Goal: Task Accomplishment & Management: Use online tool/utility

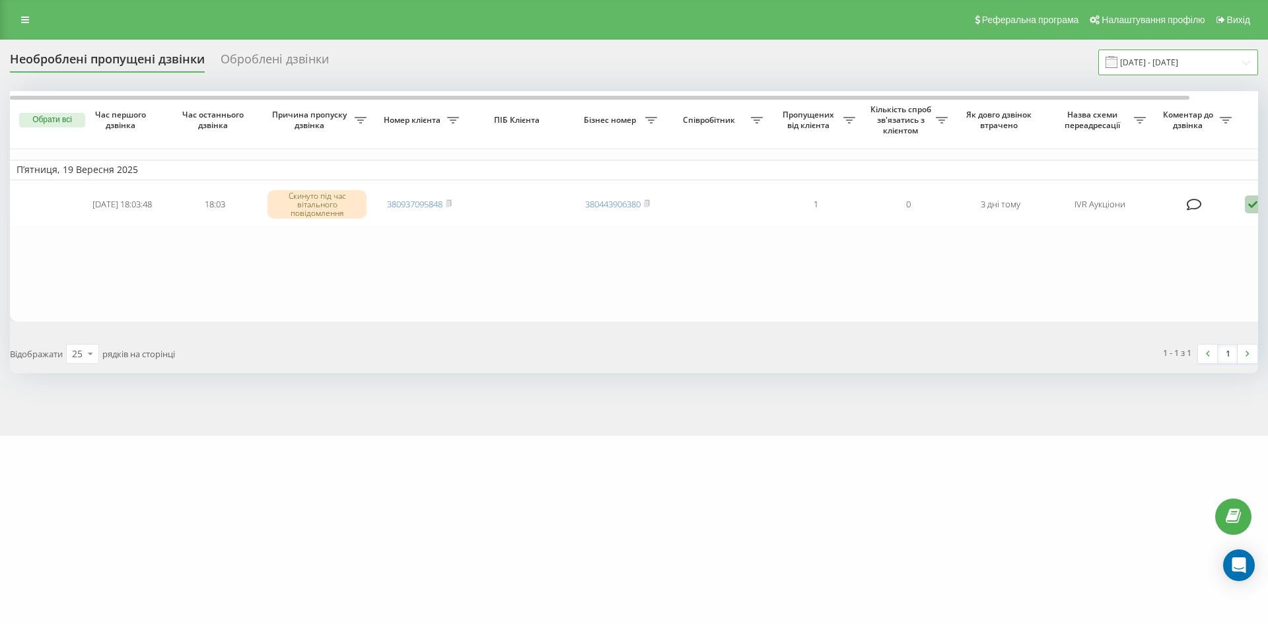
click at [1212, 67] on input "19.08.2025 - 19.09.2025" at bounding box center [1178, 63] width 160 height 26
click at [1208, 52] on input "19.08.2025 - 19.09.2025" at bounding box center [1178, 63] width 160 height 26
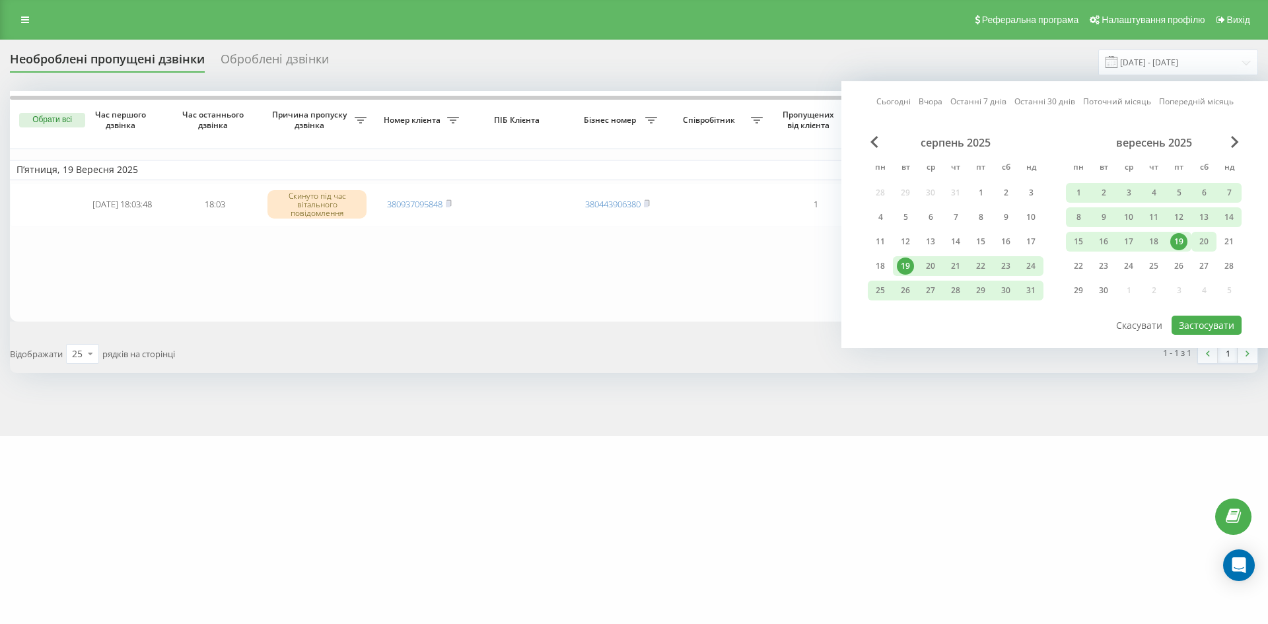
click at [1204, 242] on div "20" at bounding box center [1203, 241] width 17 height 17
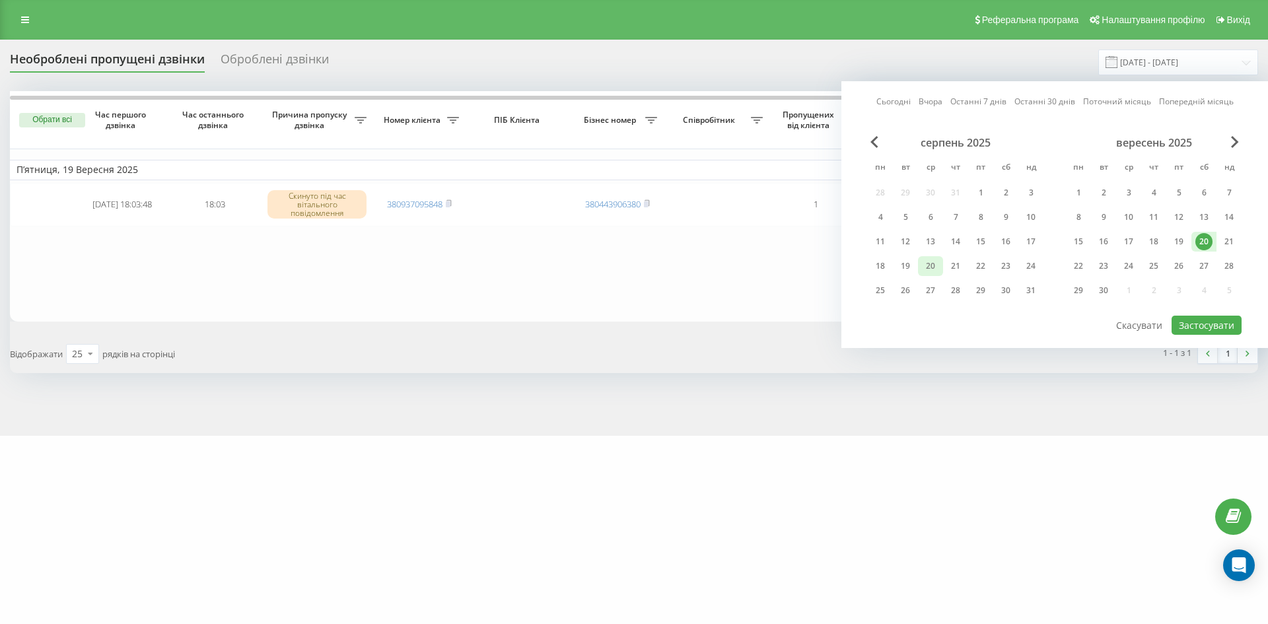
click at [939, 265] on div "20" at bounding box center [930, 266] width 25 height 20
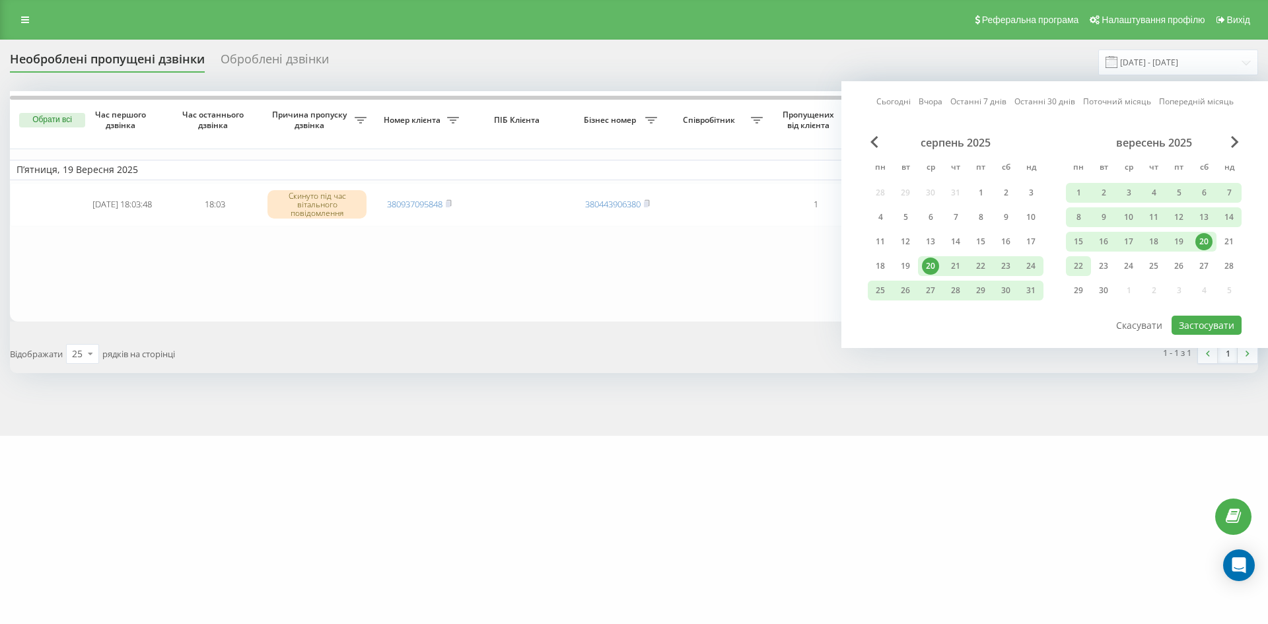
click at [1072, 273] on div "22" at bounding box center [1078, 266] width 17 height 17
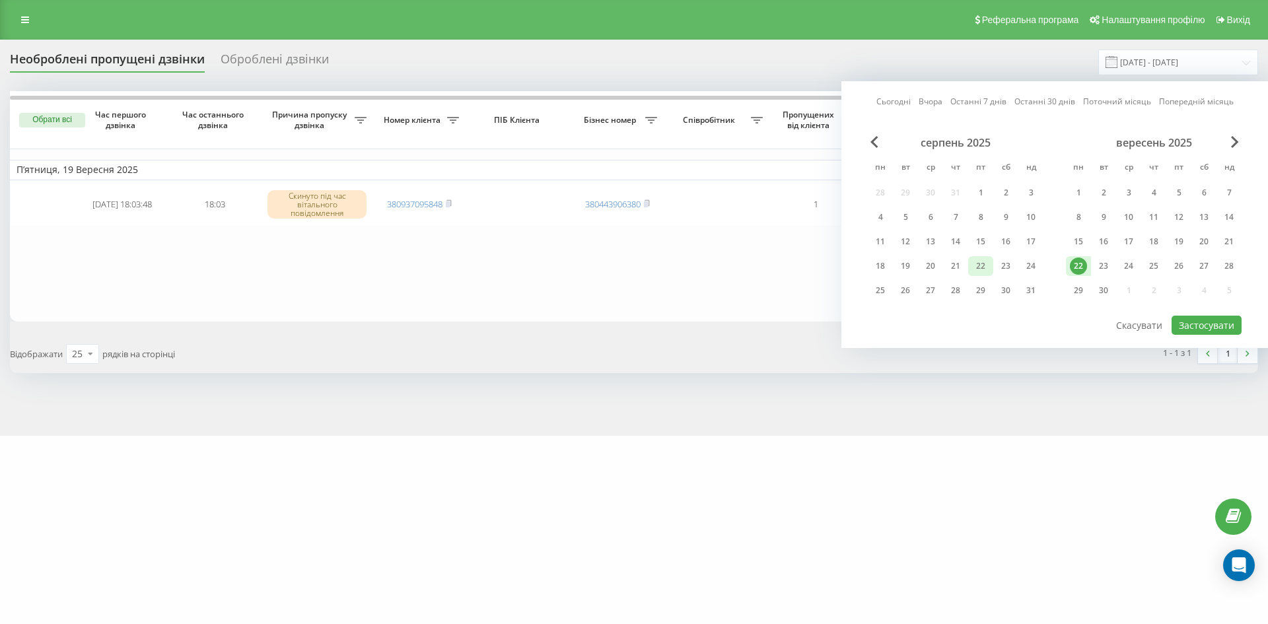
click at [990, 269] on div "22" at bounding box center [980, 266] width 25 height 20
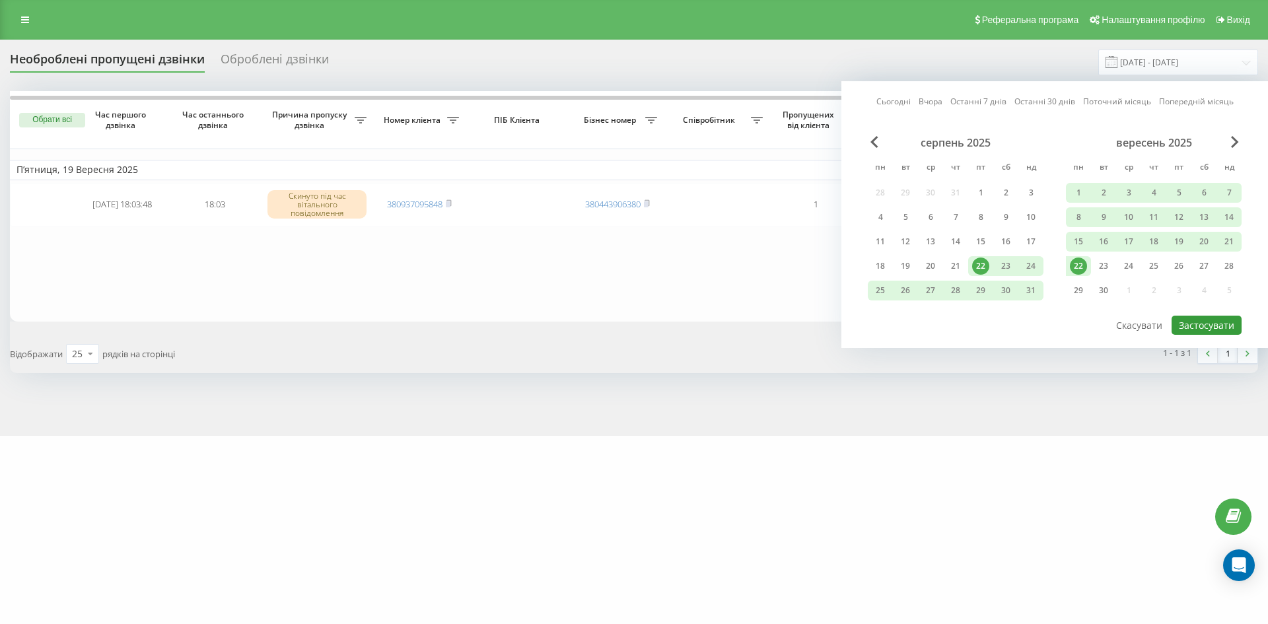
drag, startPoint x: 1192, startPoint y: 322, endPoint x: 758, endPoint y: 223, distance: 445.0
click at [1192, 321] on button "Застосувати" at bounding box center [1206, 325] width 70 height 19
type input "[DATE] - [DATE]"
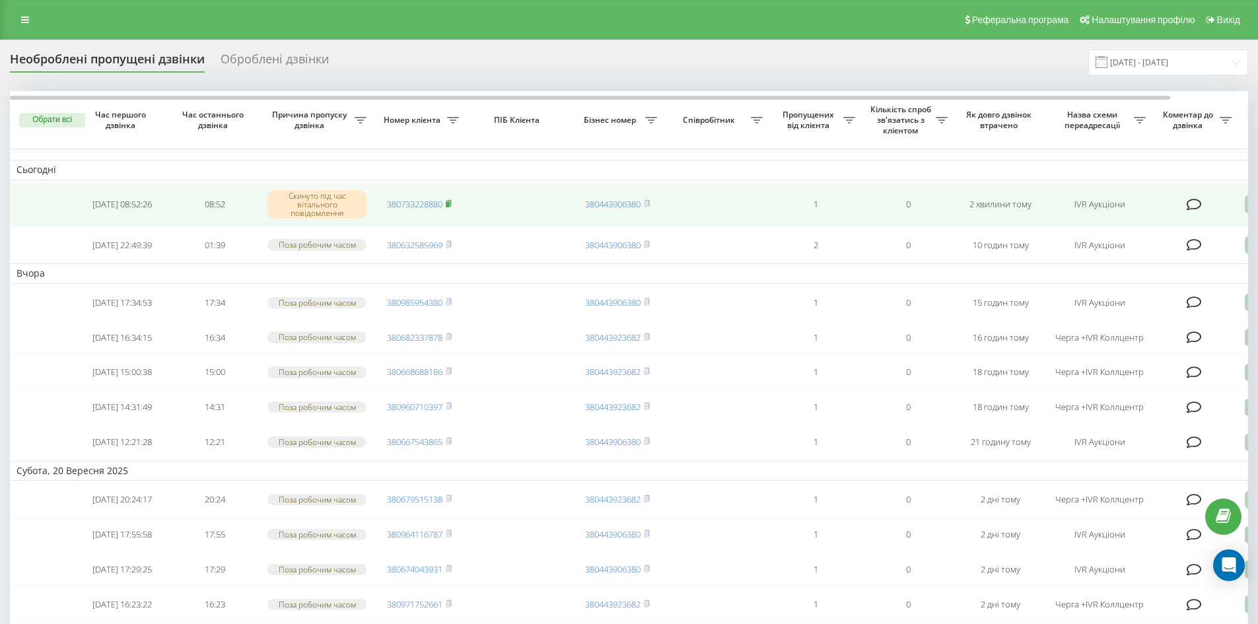
click at [451, 201] on icon at bounding box center [448, 203] width 5 height 6
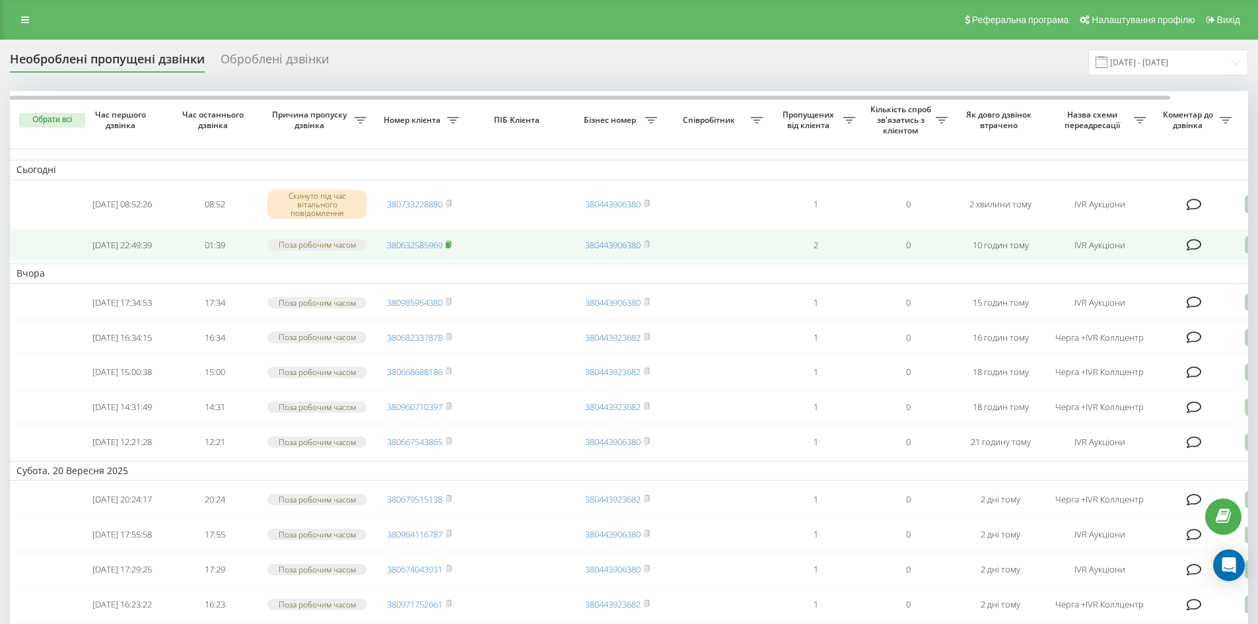
click at [452, 248] on icon at bounding box center [449, 244] width 6 height 8
click at [450, 248] on rect at bounding box center [448, 245] width 4 height 6
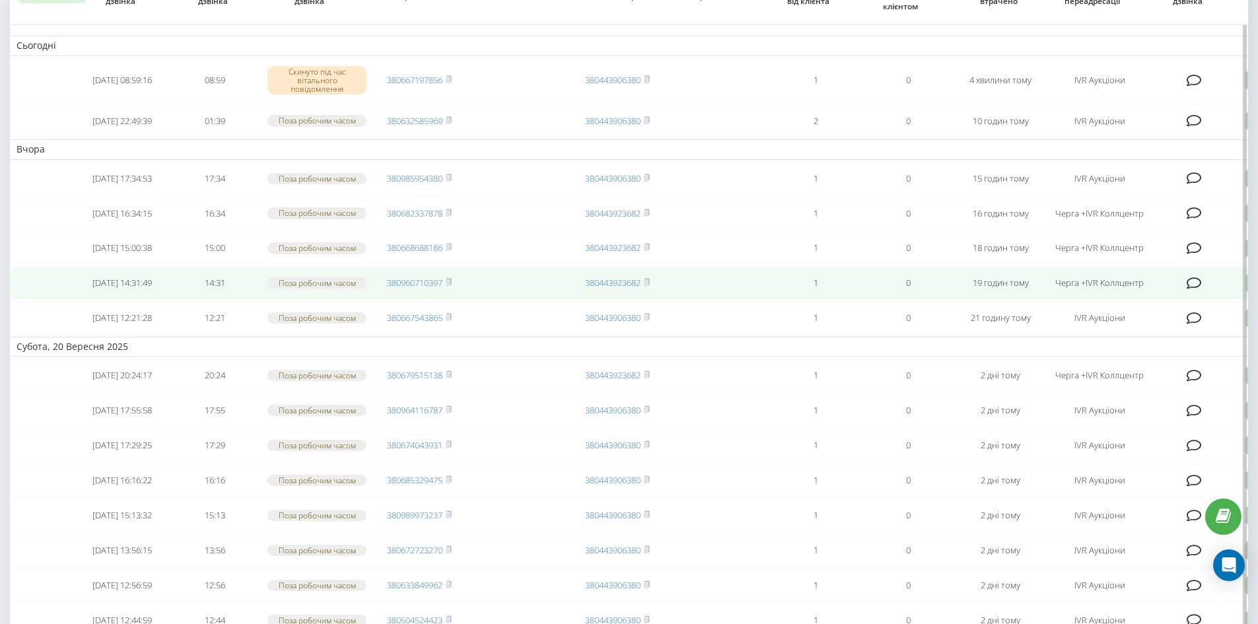
scroll to position [132, 0]
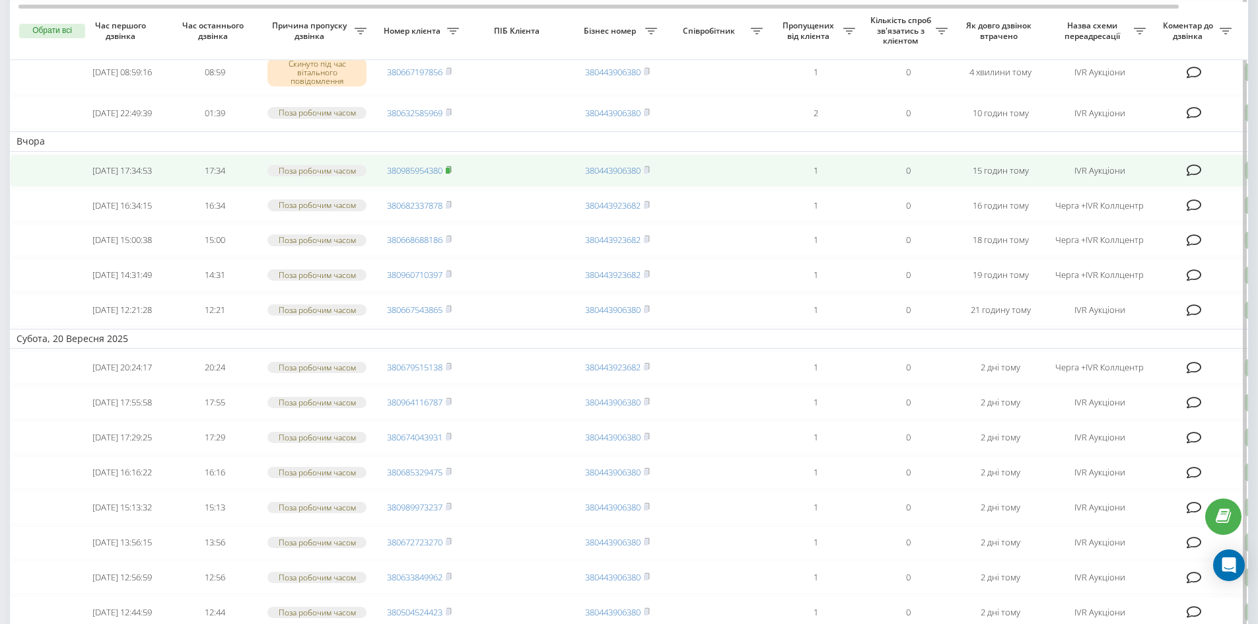
click at [452, 174] on icon at bounding box center [449, 170] width 6 height 8
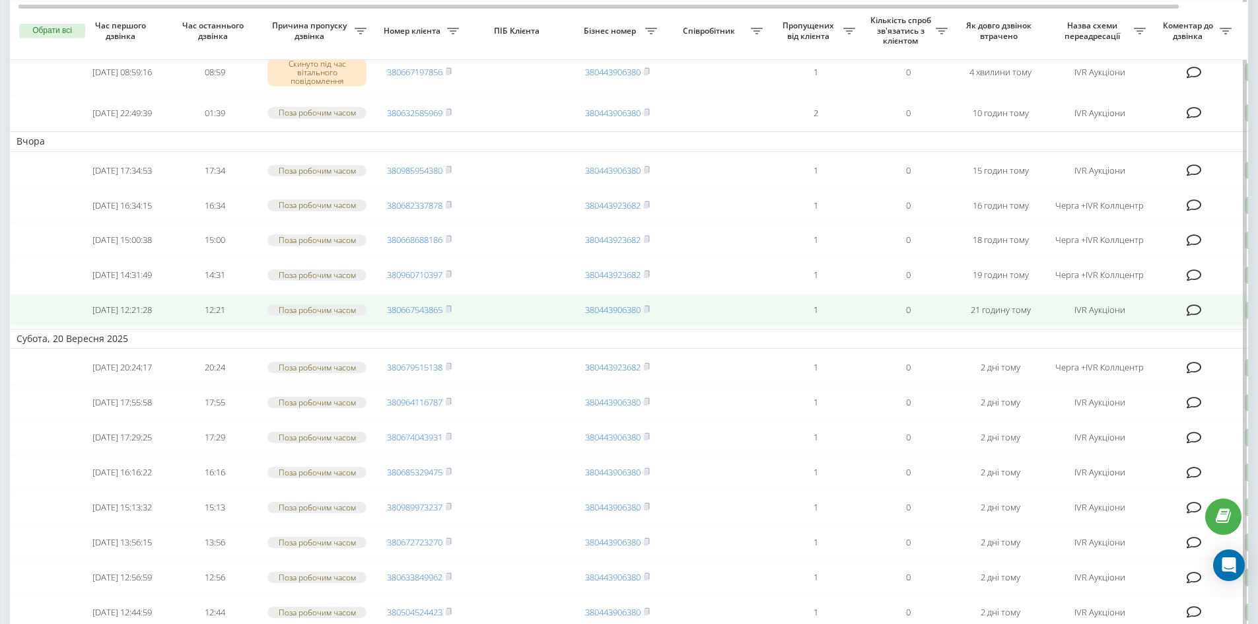
click at [454, 326] on td "380667543865" at bounding box center [419, 310] width 92 height 32
click at [453, 326] on td "380667543865" at bounding box center [419, 310] width 92 height 32
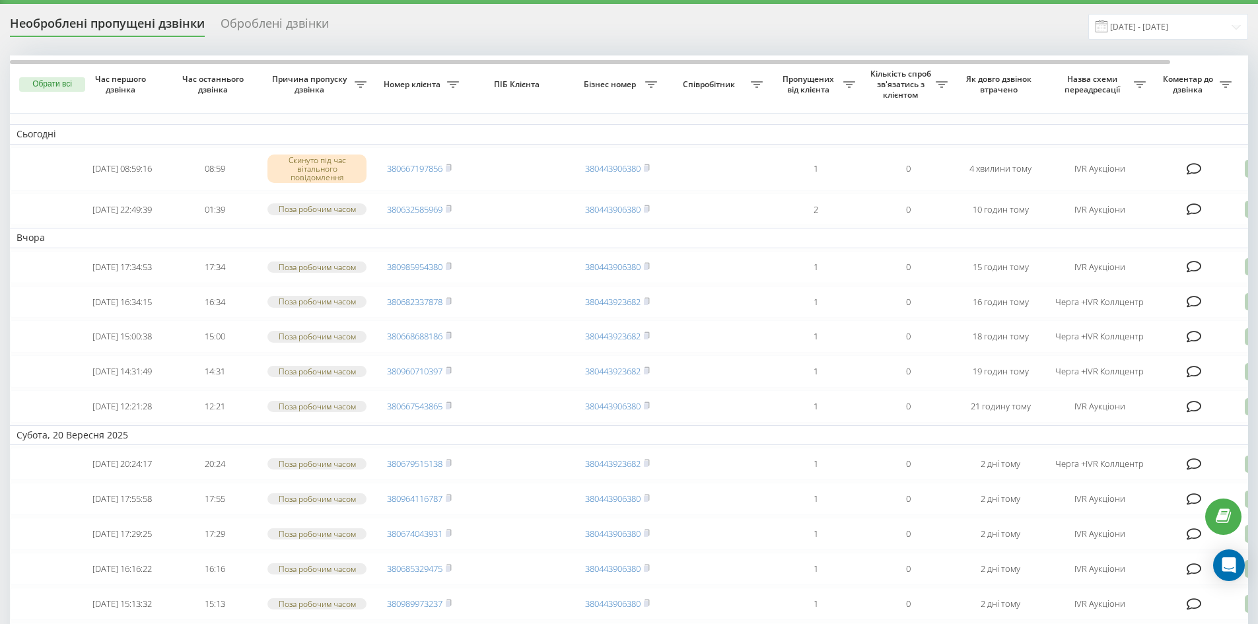
scroll to position [66, 0]
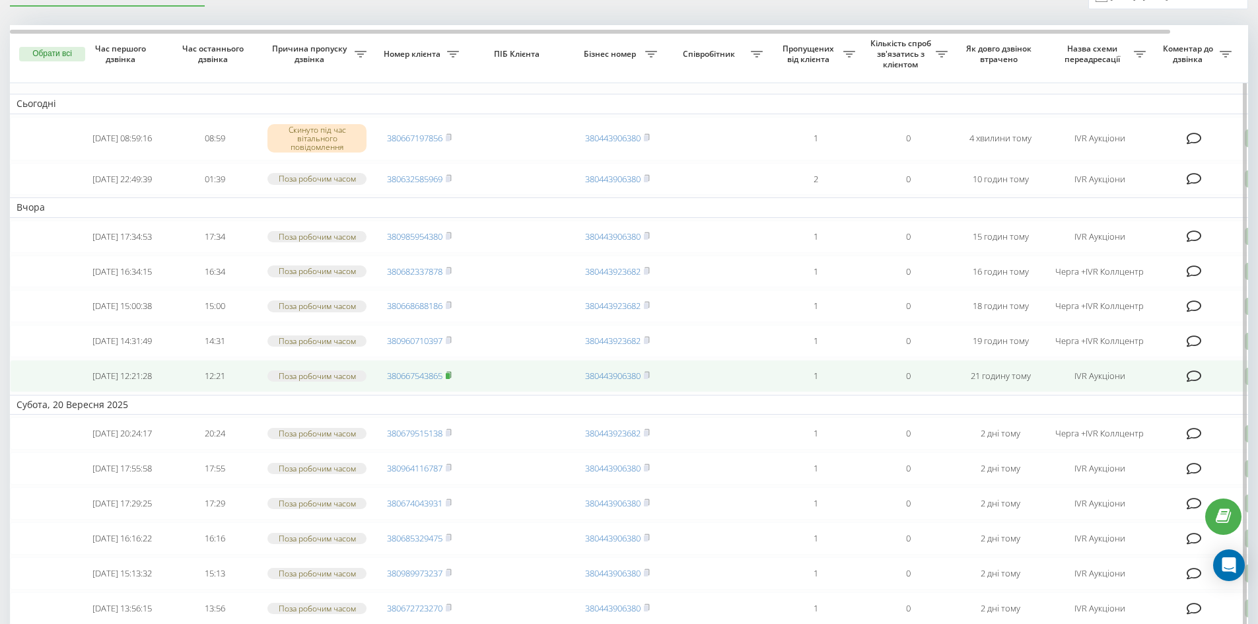
click at [452, 379] on icon at bounding box center [449, 375] width 6 height 8
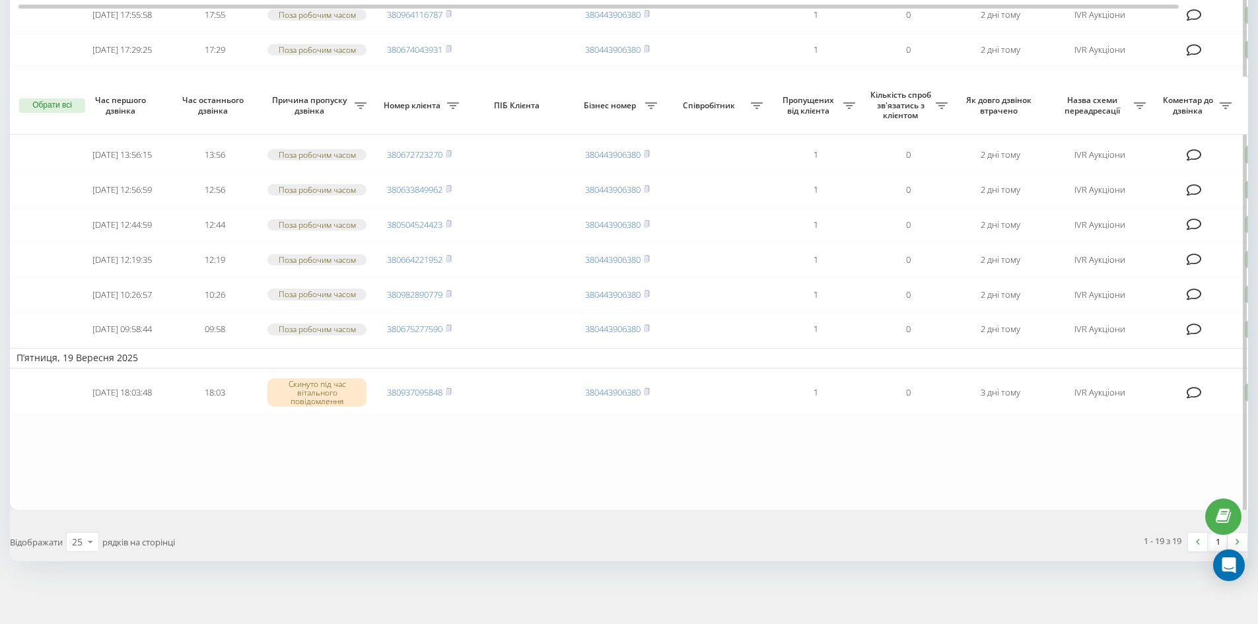
scroll to position [594, 0]
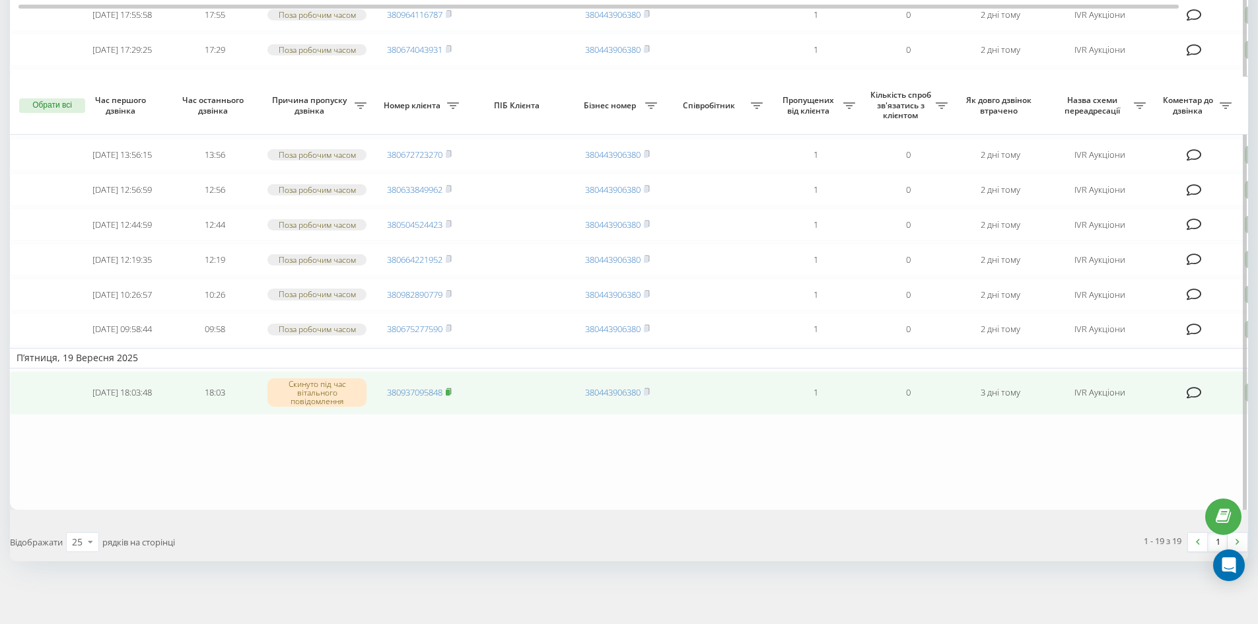
click at [452, 396] on icon at bounding box center [449, 392] width 6 height 8
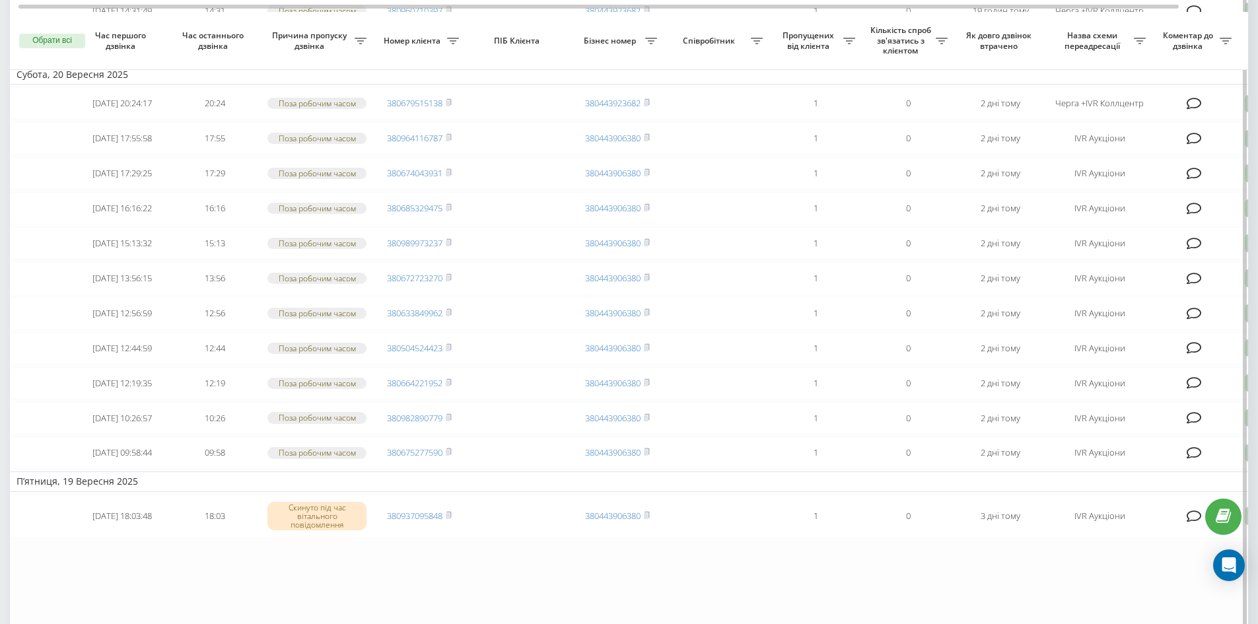
scroll to position [601, 0]
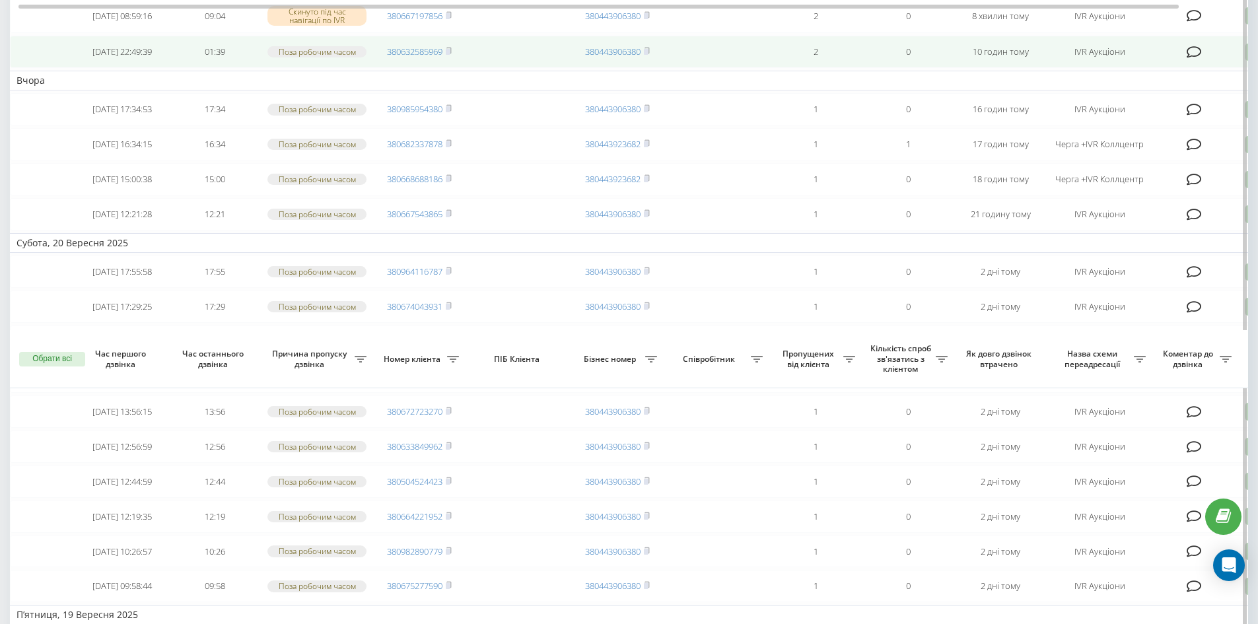
scroll to position [515, 0]
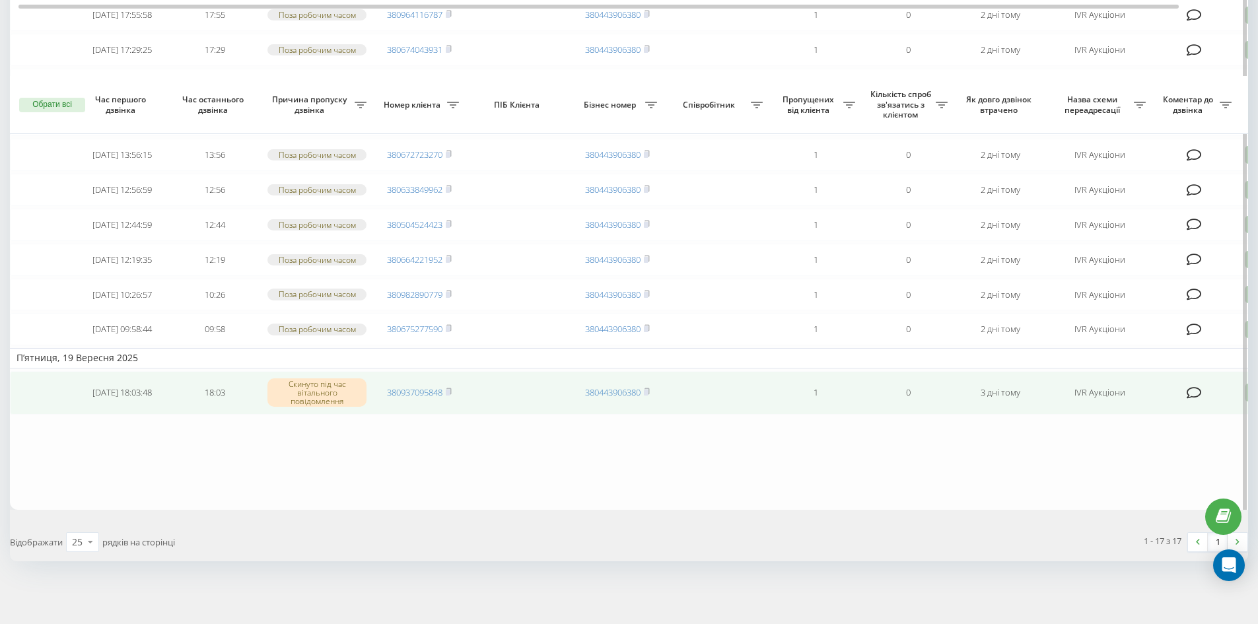
click at [450, 394] on rect at bounding box center [448, 393] width 4 height 6
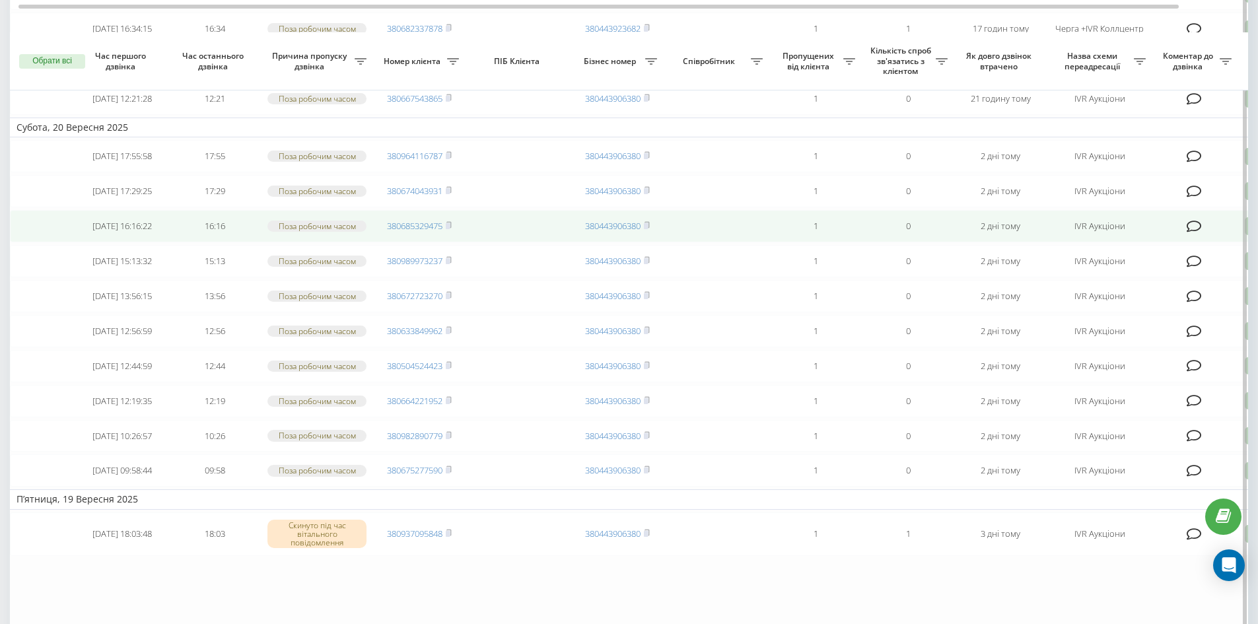
scroll to position [330, 0]
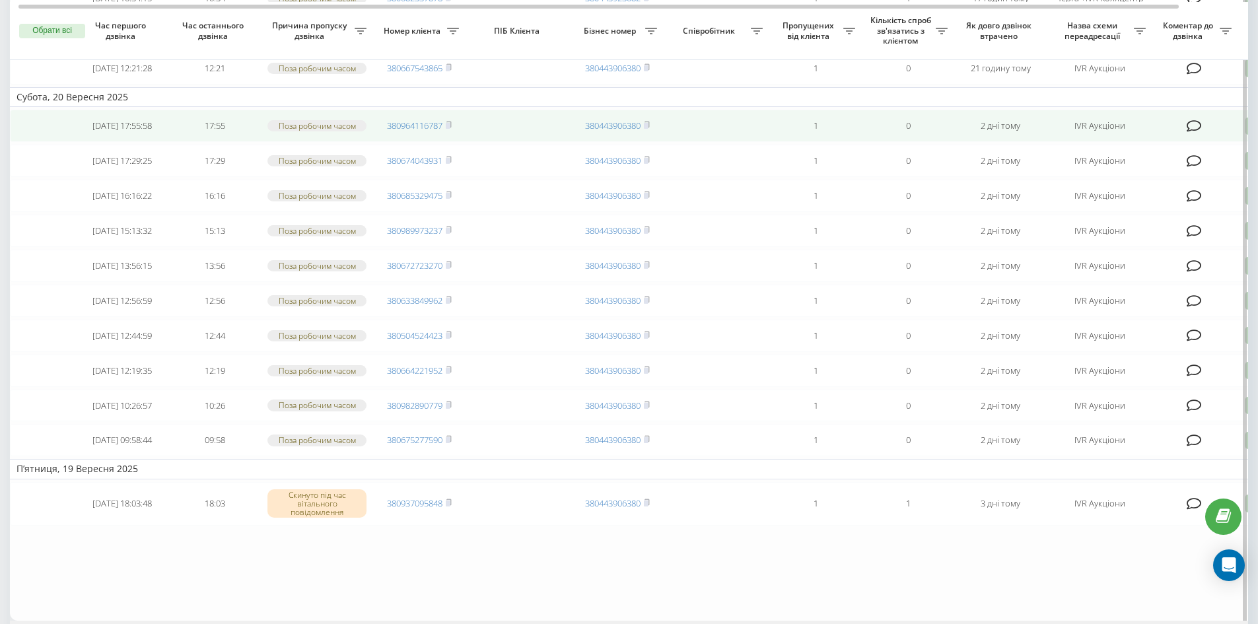
drag, startPoint x: 449, startPoint y: 155, endPoint x: 443, endPoint y: 147, distance: 9.4
click at [449, 129] on rect at bounding box center [448, 126] width 4 height 6
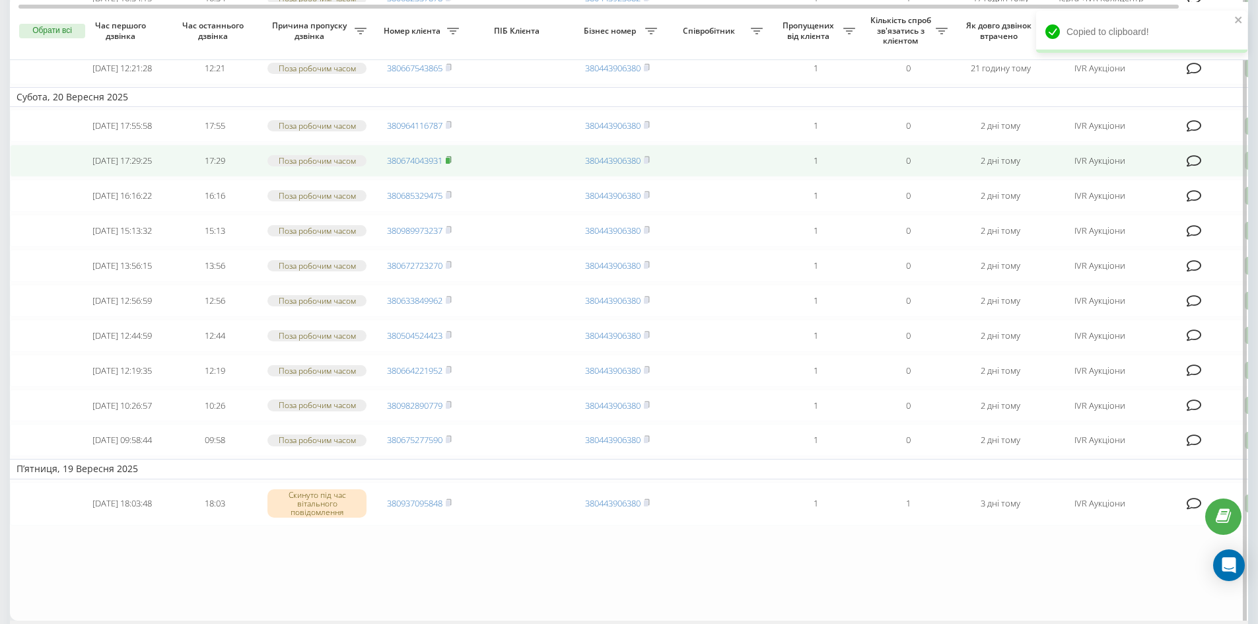
click at [450, 164] on rect at bounding box center [448, 161] width 4 height 6
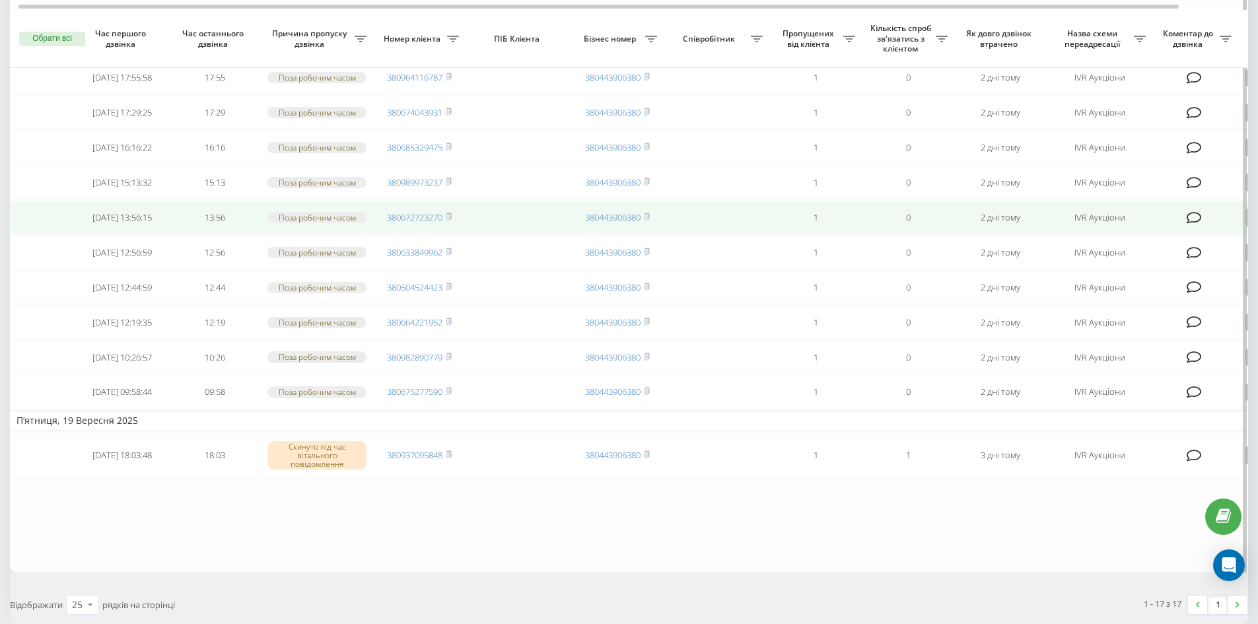
scroll to position [396, 0]
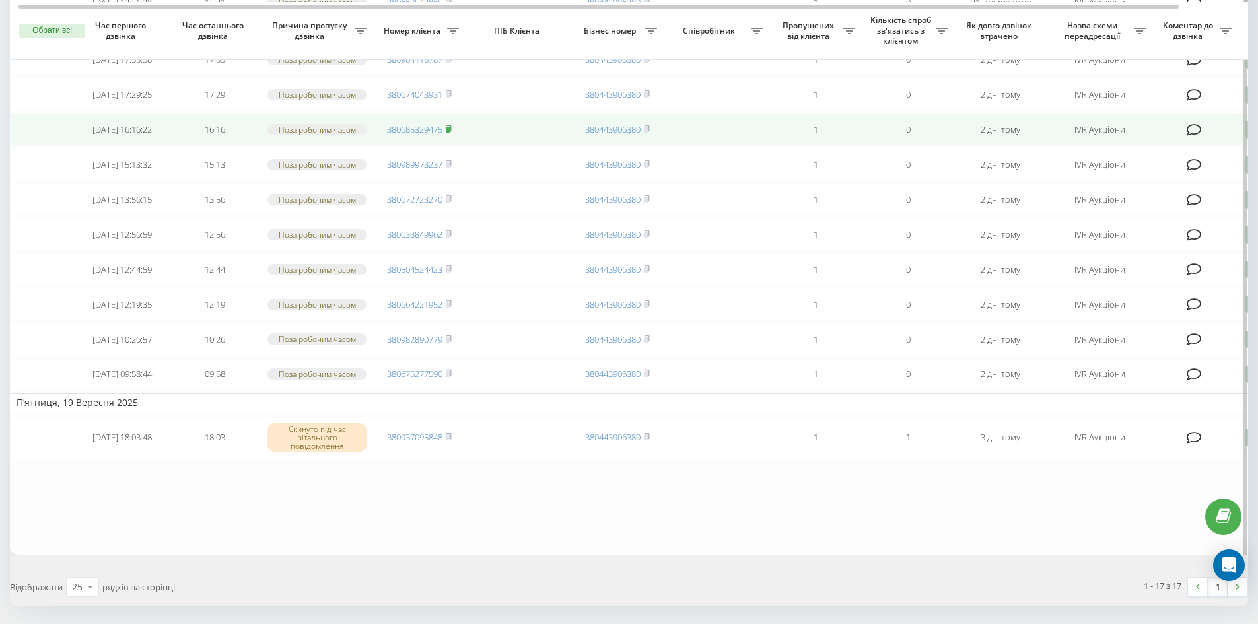
click at [450, 133] on rect at bounding box center [448, 130] width 4 height 6
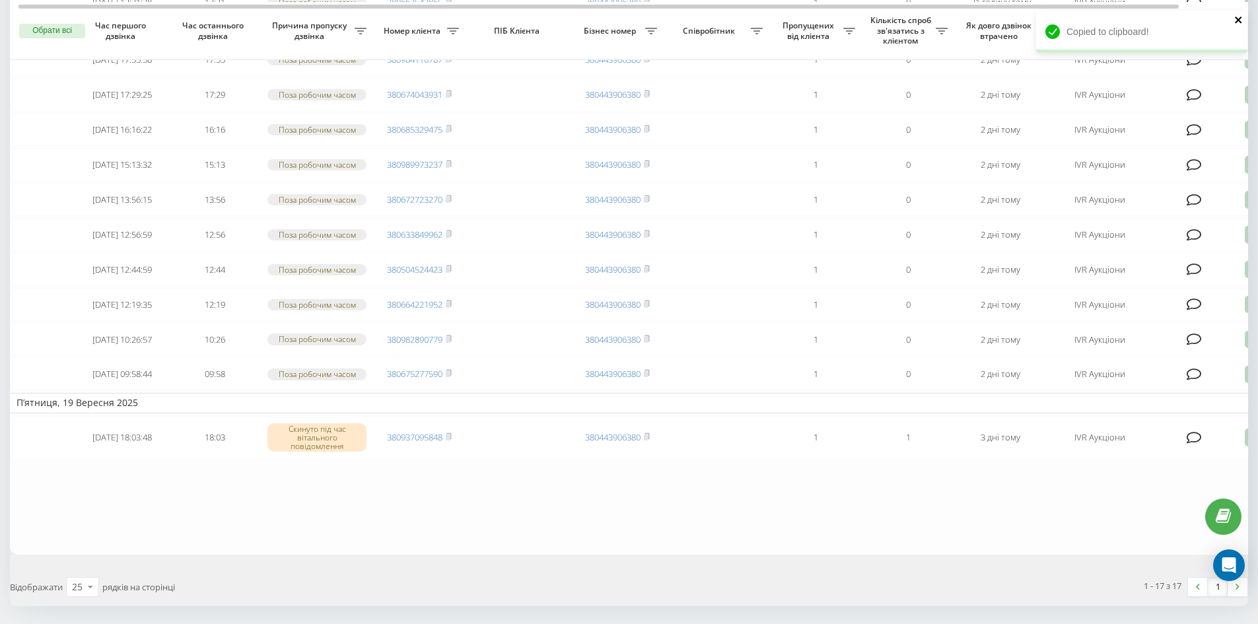
click at [1241, 24] on icon "close" at bounding box center [1238, 20] width 9 height 11
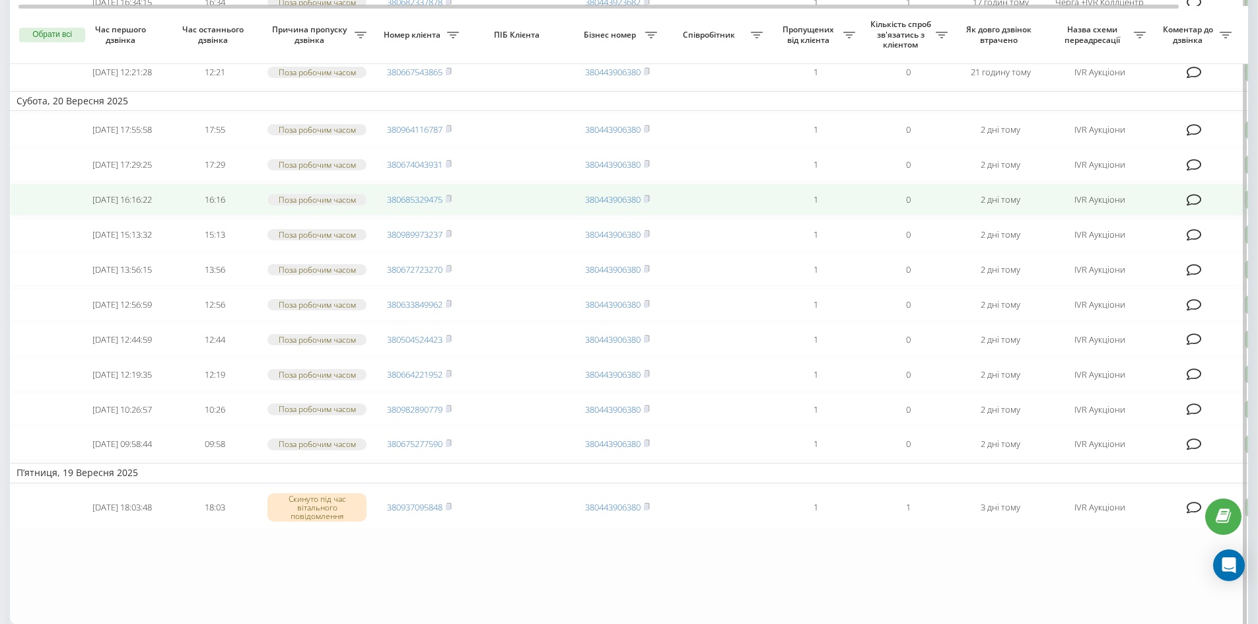
scroll to position [330, 0]
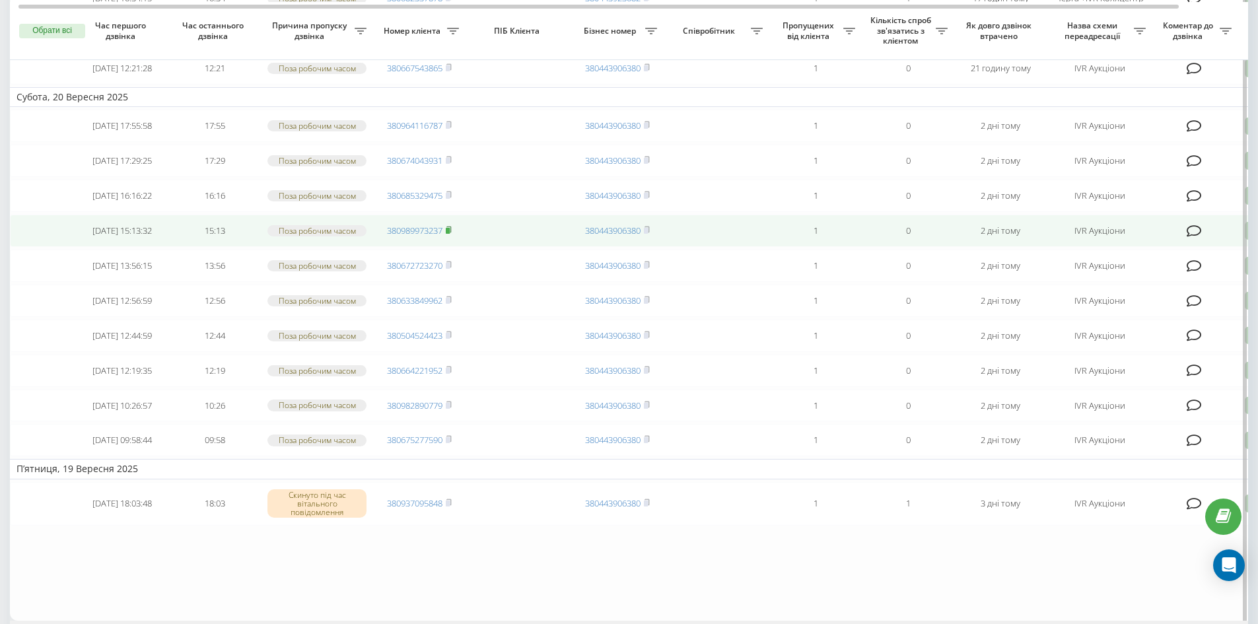
click at [452, 234] on icon at bounding box center [449, 230] width 6 height 8
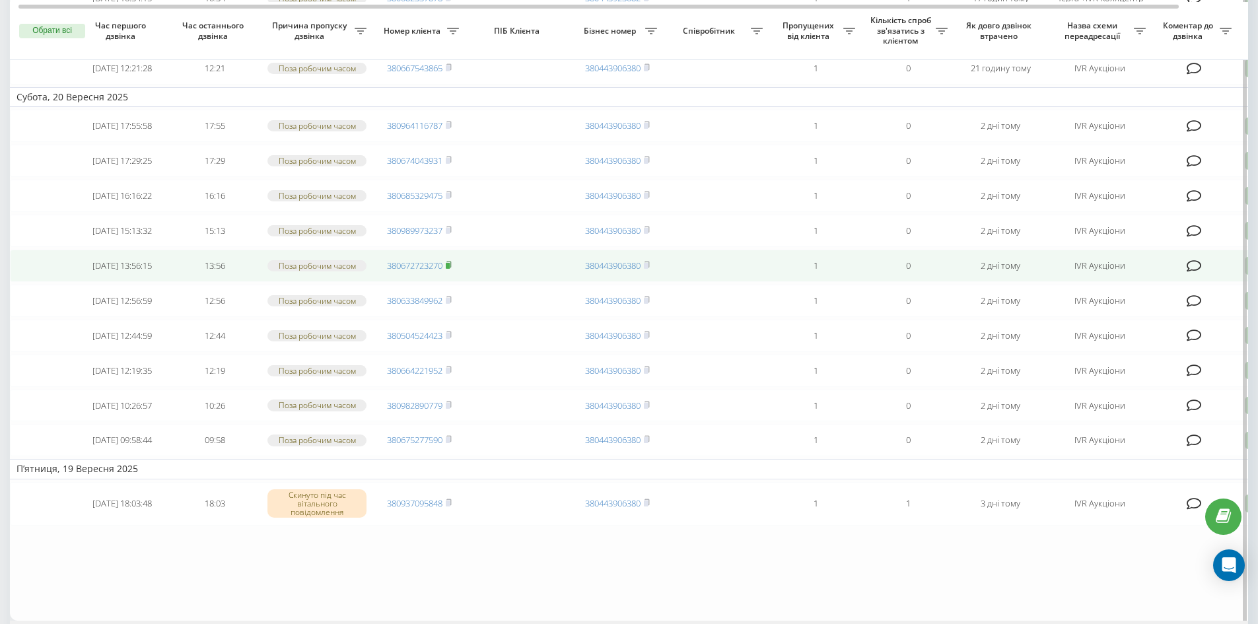
click at [450, 269] on rect at bounding box center [448, 266] width 4 height 6
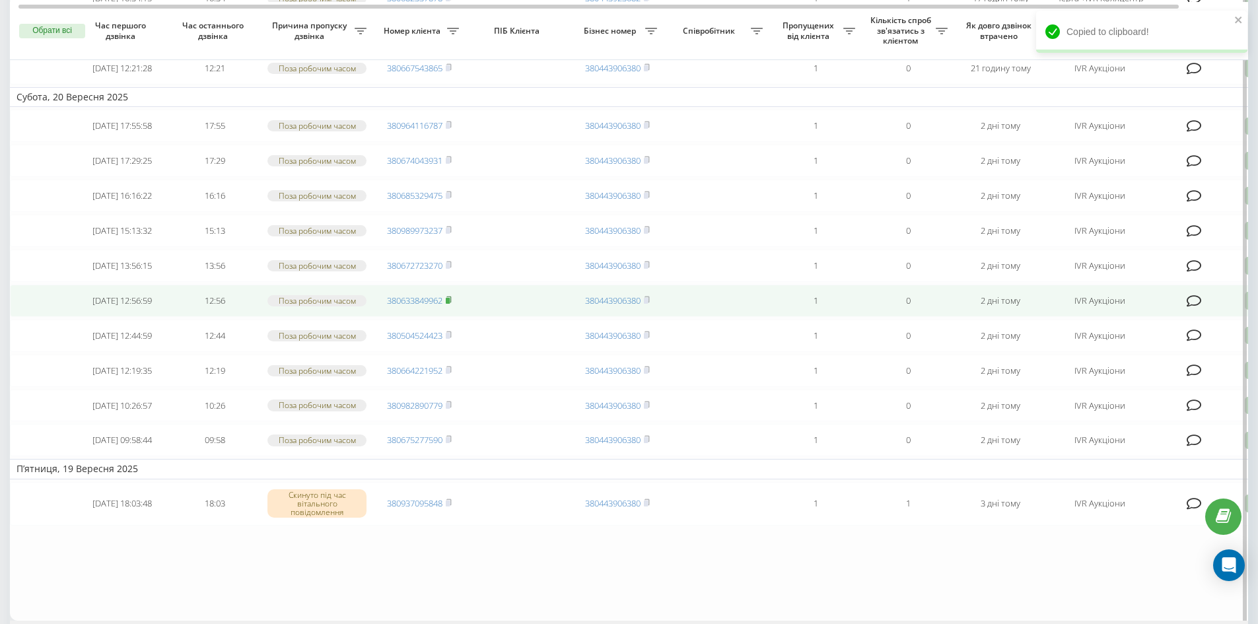
click at [451, 302] on icon at bounding box center [448, 299] width 5 height 6
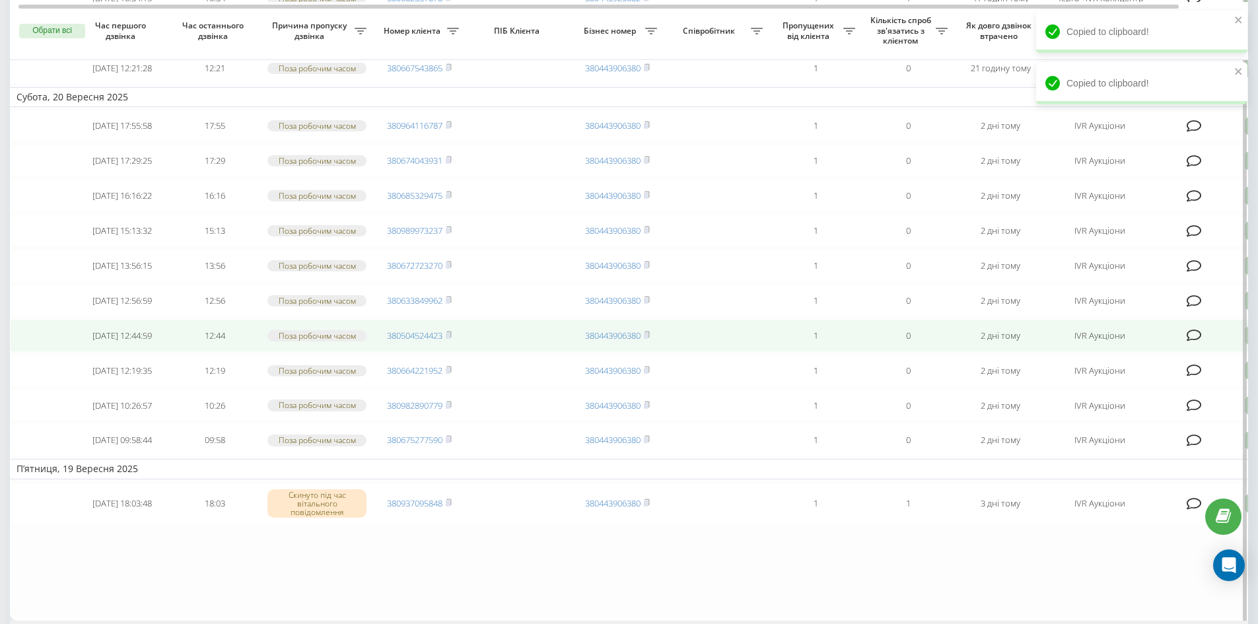
drag, startPoint x: 448, startPoint y: 393, endPoint x: 446, endPoint y: 383, distance: 10.3
click at [448, 339] on rect at bounding box center [448, 336] width 4 height 6
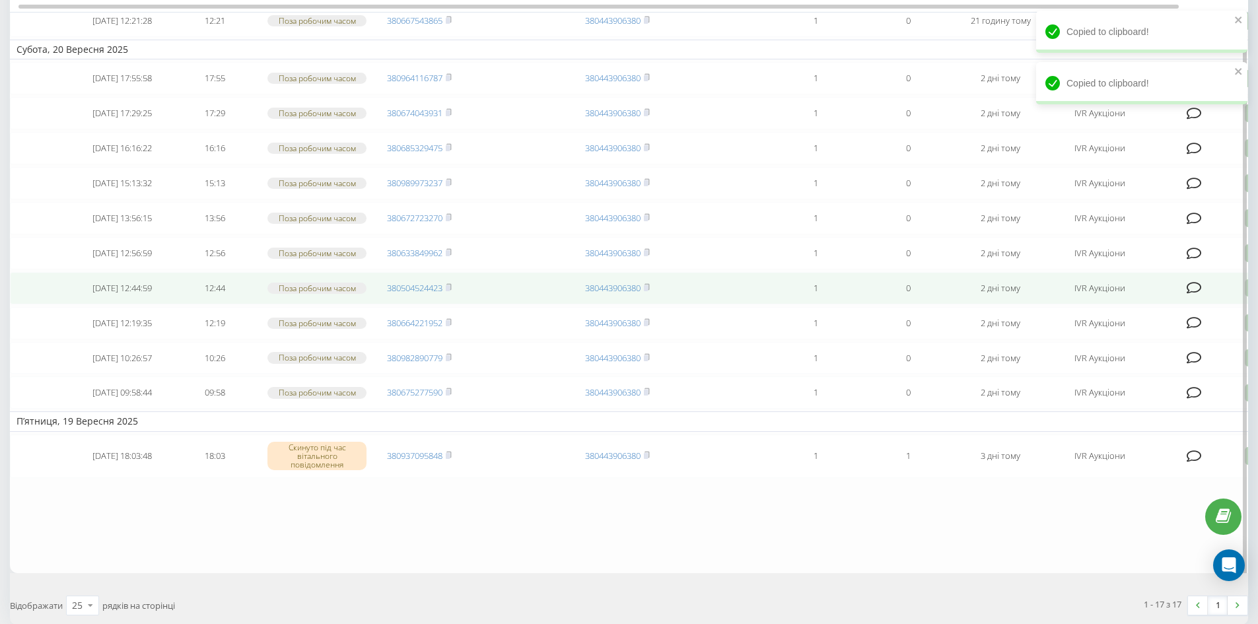
scroll to position [396, 0]
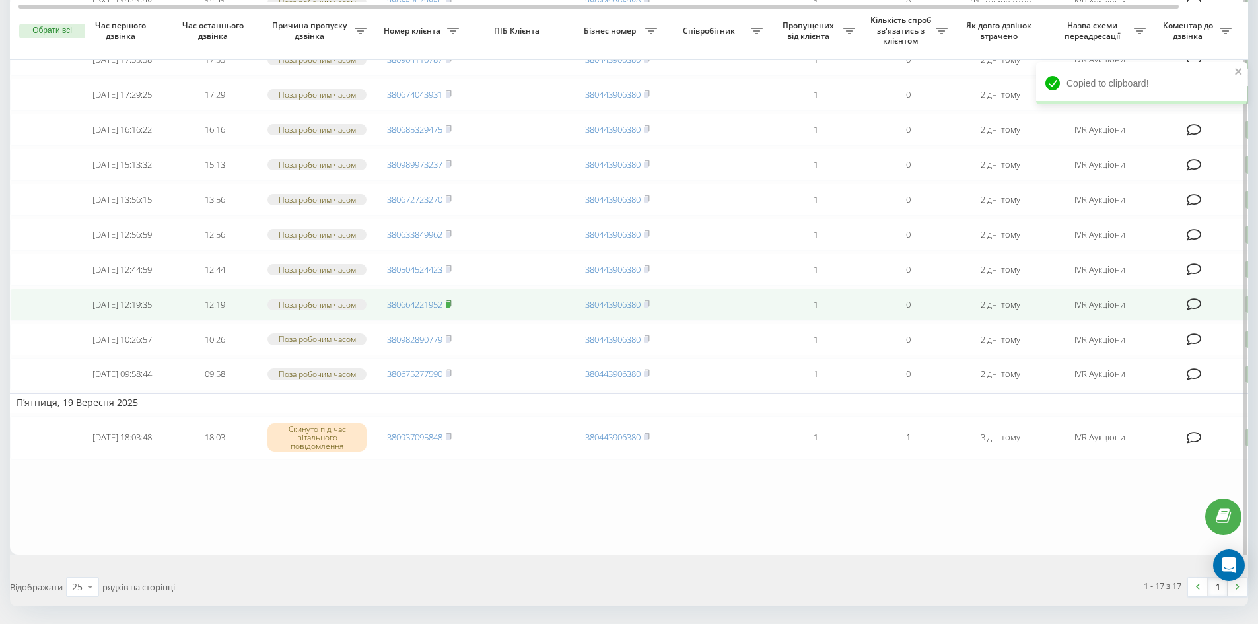
click at [448, 308] on rect at bounding box center [448, 305] width 4 height 6
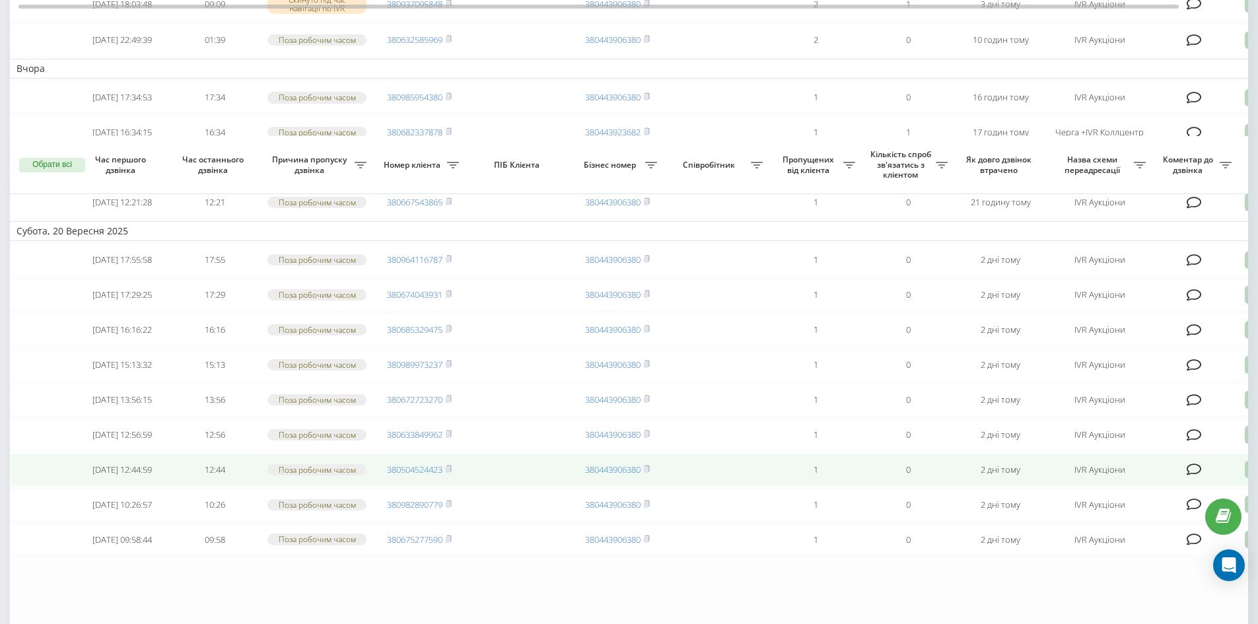
scroll to position [330, 0]
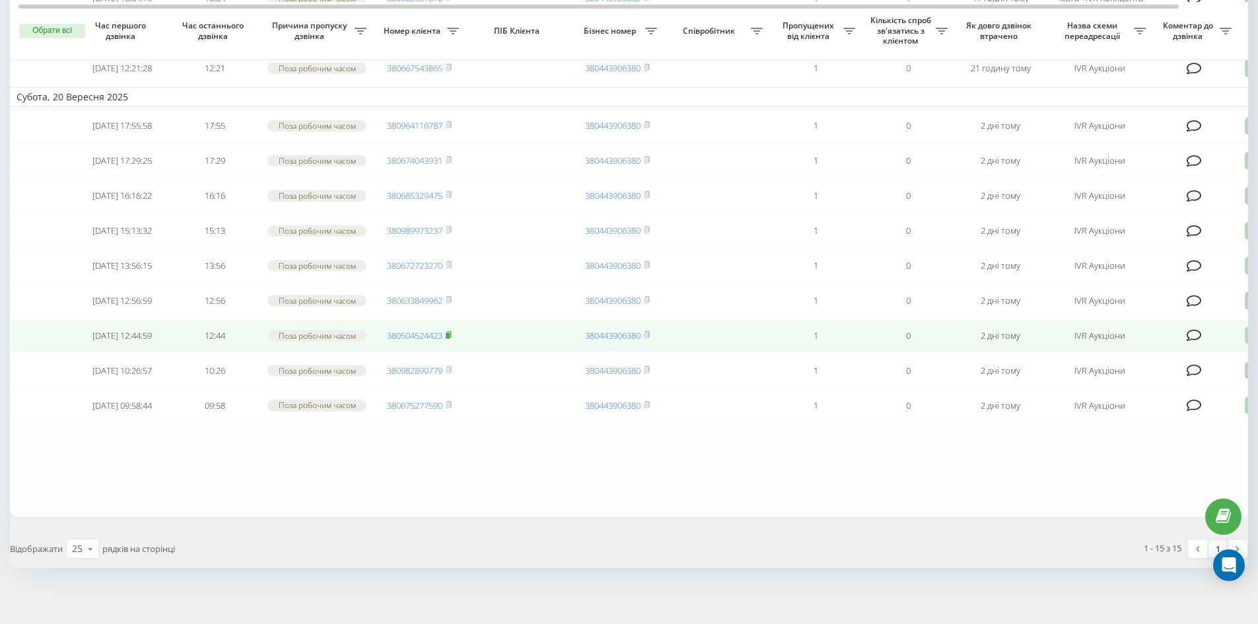
click at [451, 337] on icon at bounding box center [448, 334] width 5 height 6
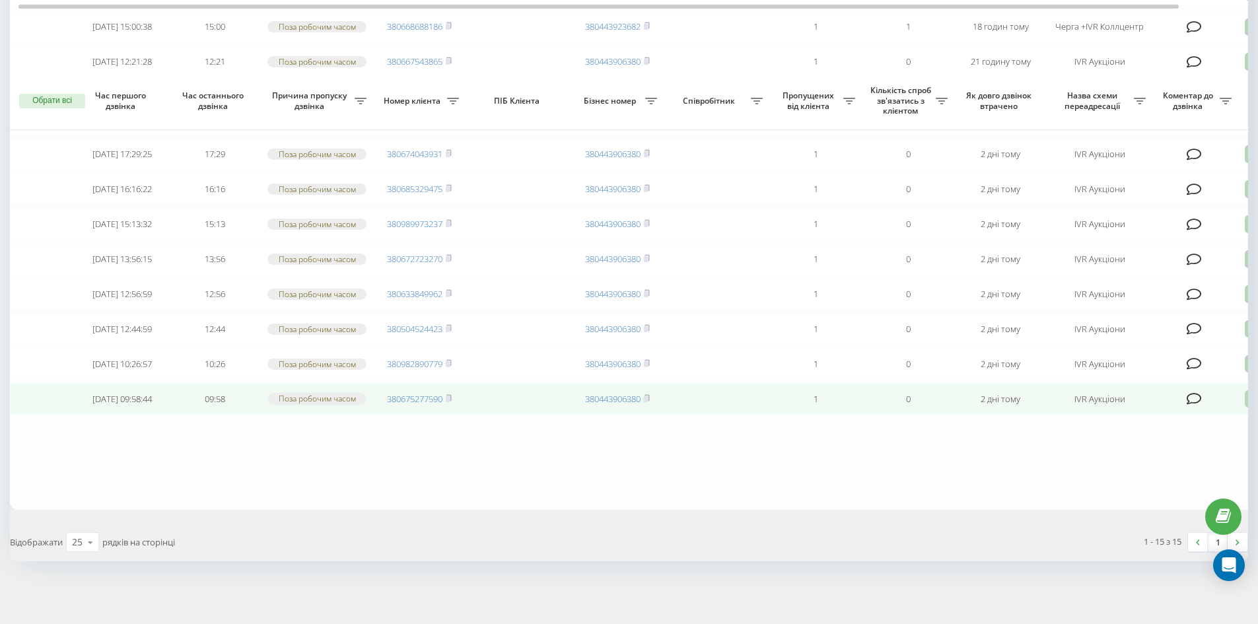
scroll to position [407, 0]
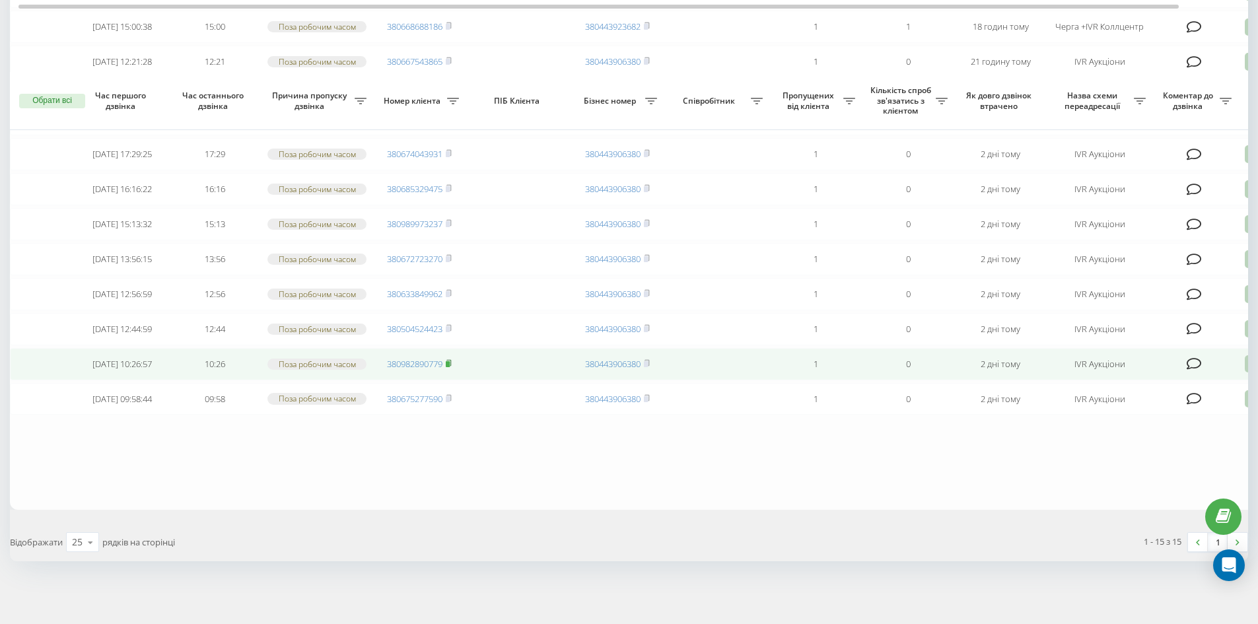
click at [447, 359] on icon at bounding box center [449, 363] width 6 height 8
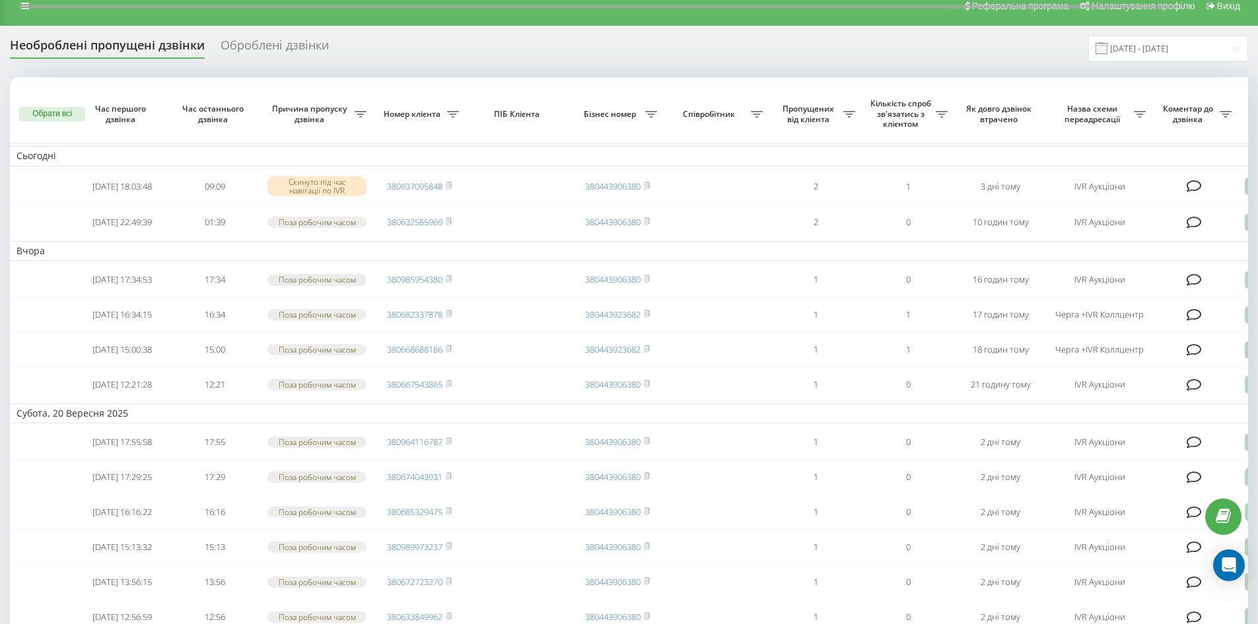
scroll to position [11, 0]
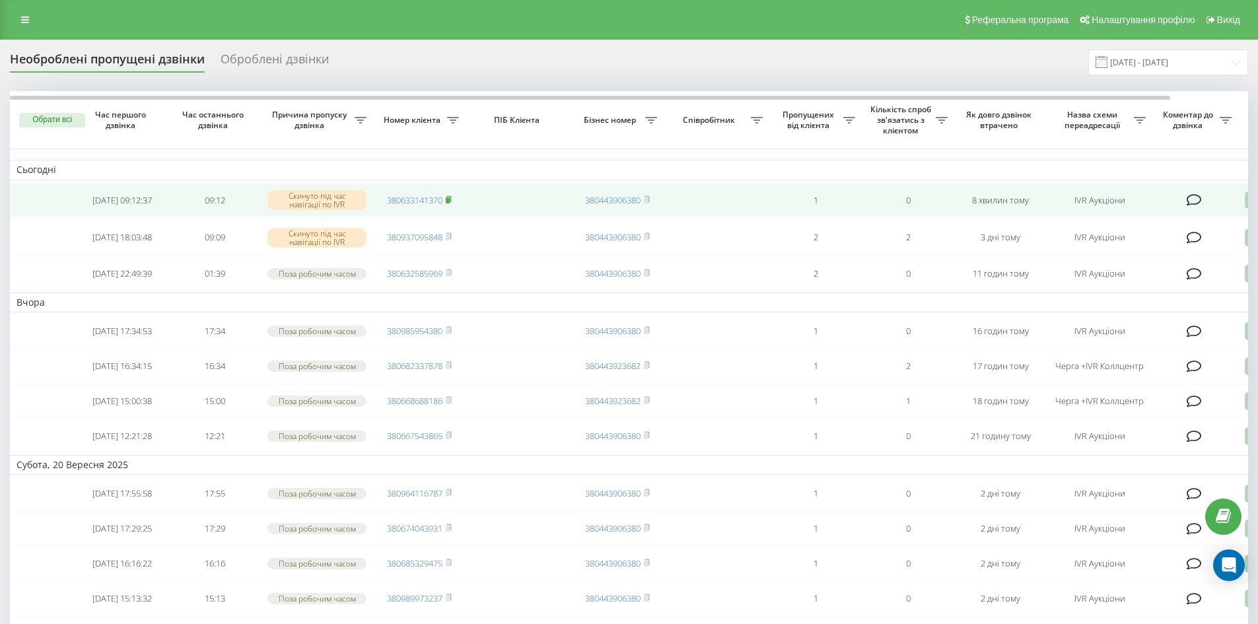
click at [450, 201] on rect at bounding box center [448, 200] width 4 height 6
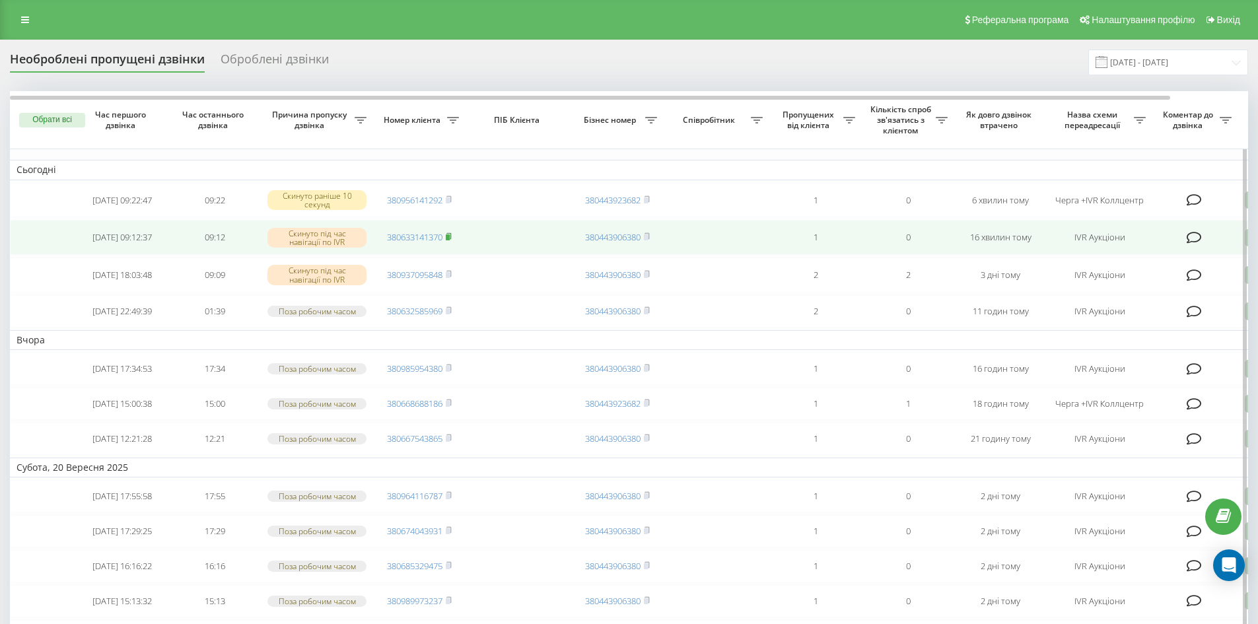
click at [450, 240] on rect at bounding box center [448, 237] width 4 height 6
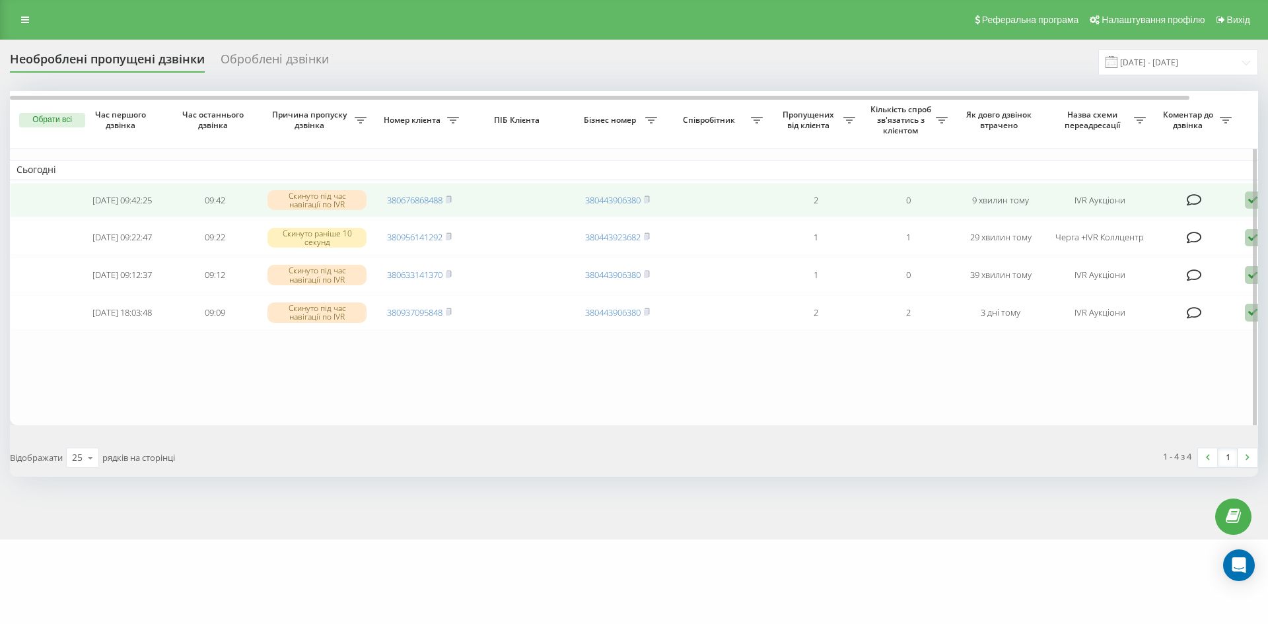
click at [446, 200] on span "380676868488" at bounding box center [419, 200] width 65 height 12
click at [450, 200] on rect at bounding box center [448, 200] width 4 height 6
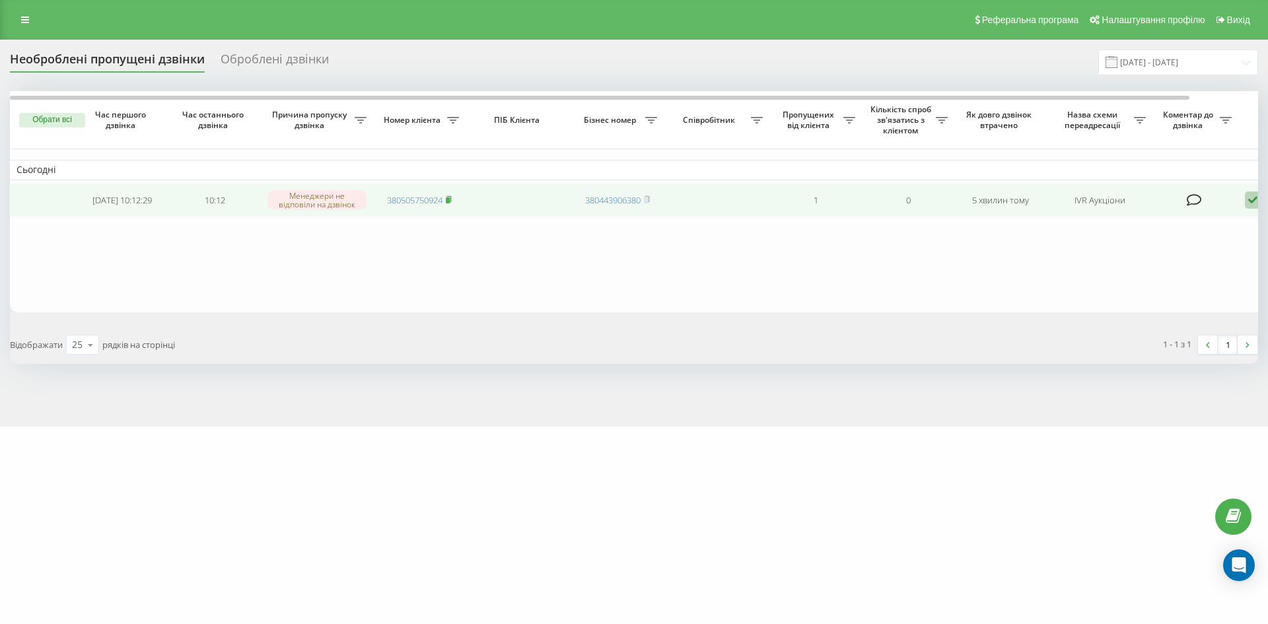
click at [450, 198] on icon at bounding box center [449, 199] width 6 height 8
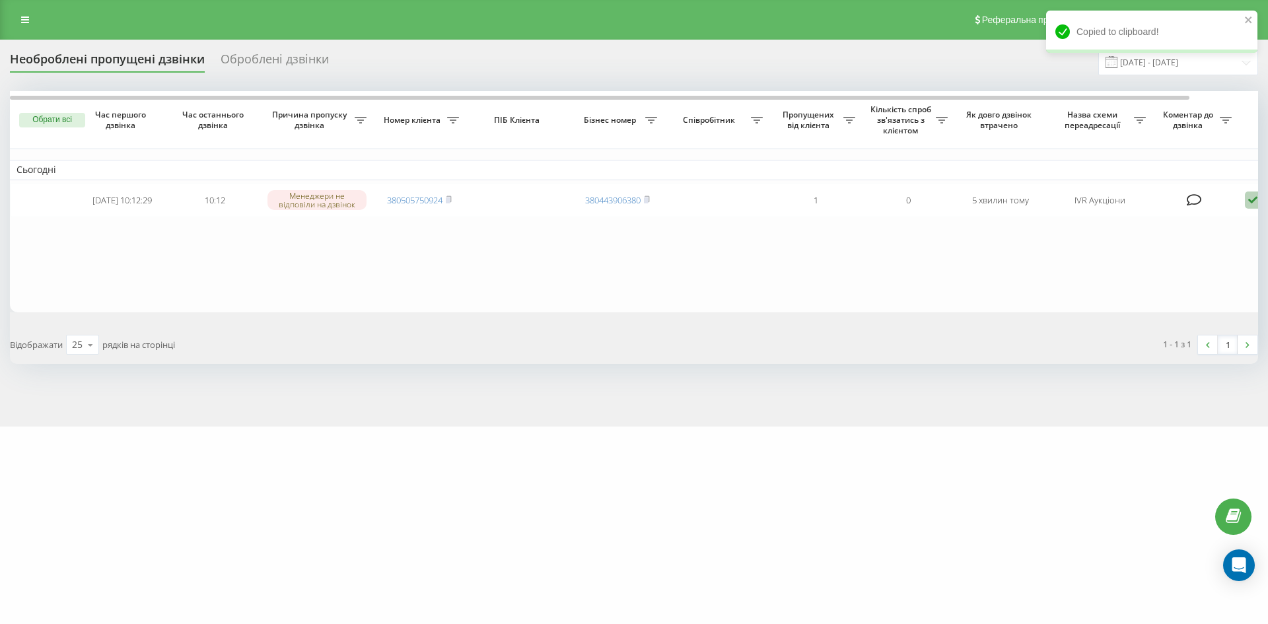
click at [306, 56] on div "Оброблені дзвінки" at bounding box center [275, 62] width 108 height 20
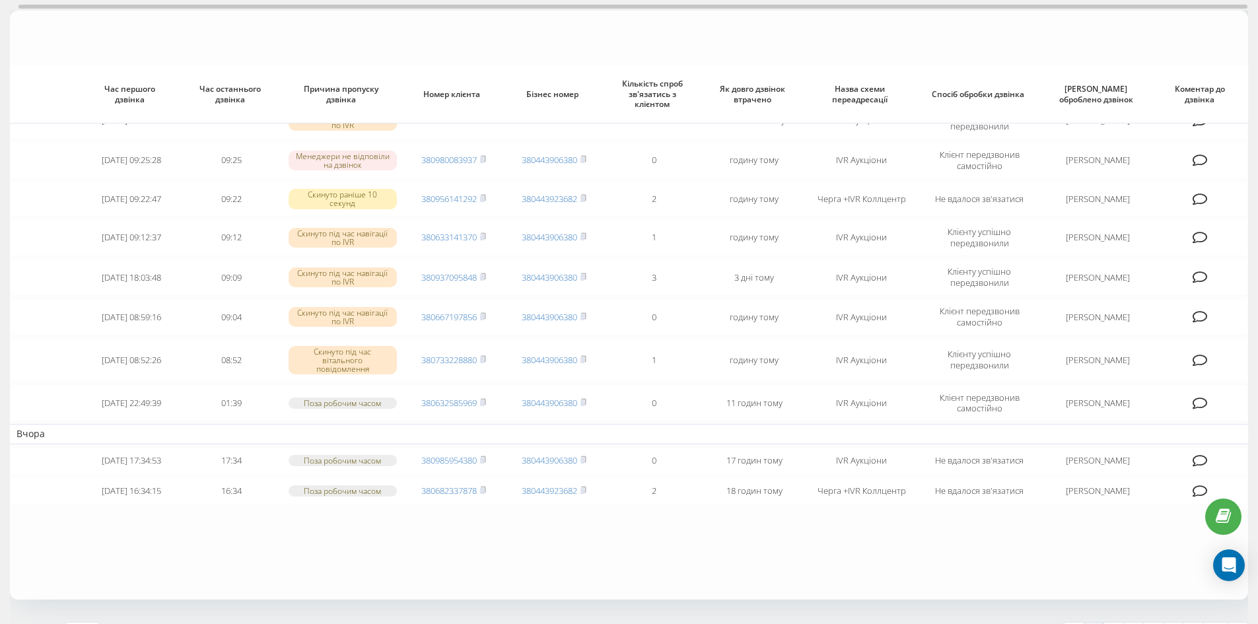
scroll to position [164, 0]
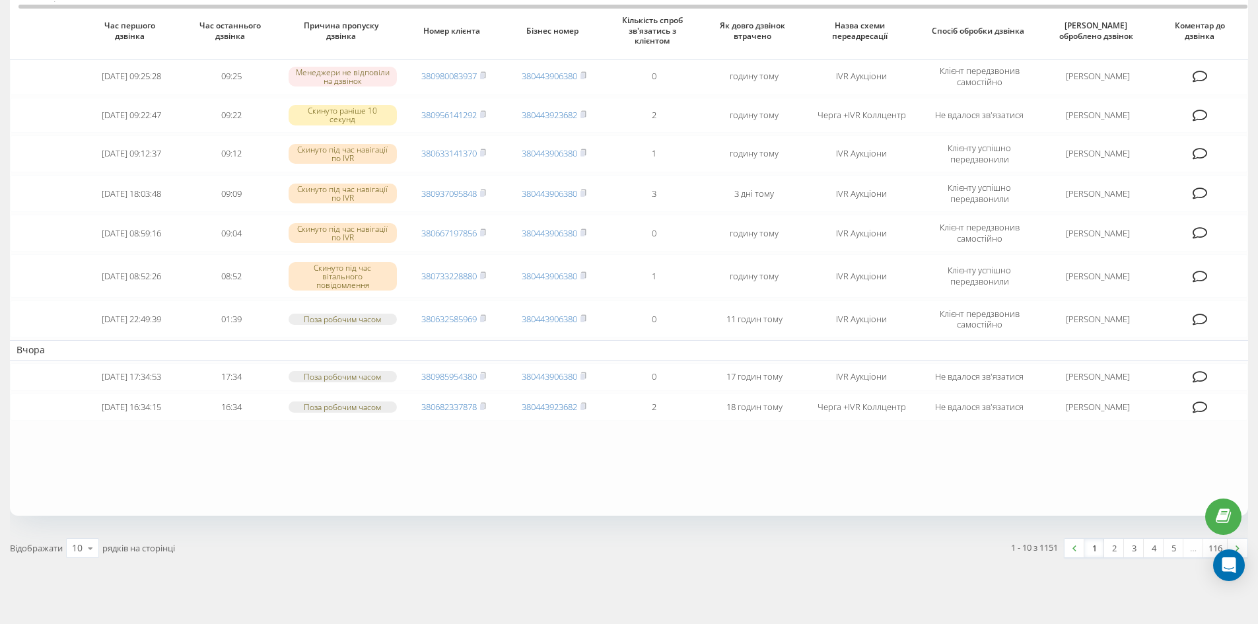
click at [1115, 549] on link "2" at bounding box center [1114, 548] width 20 height 18
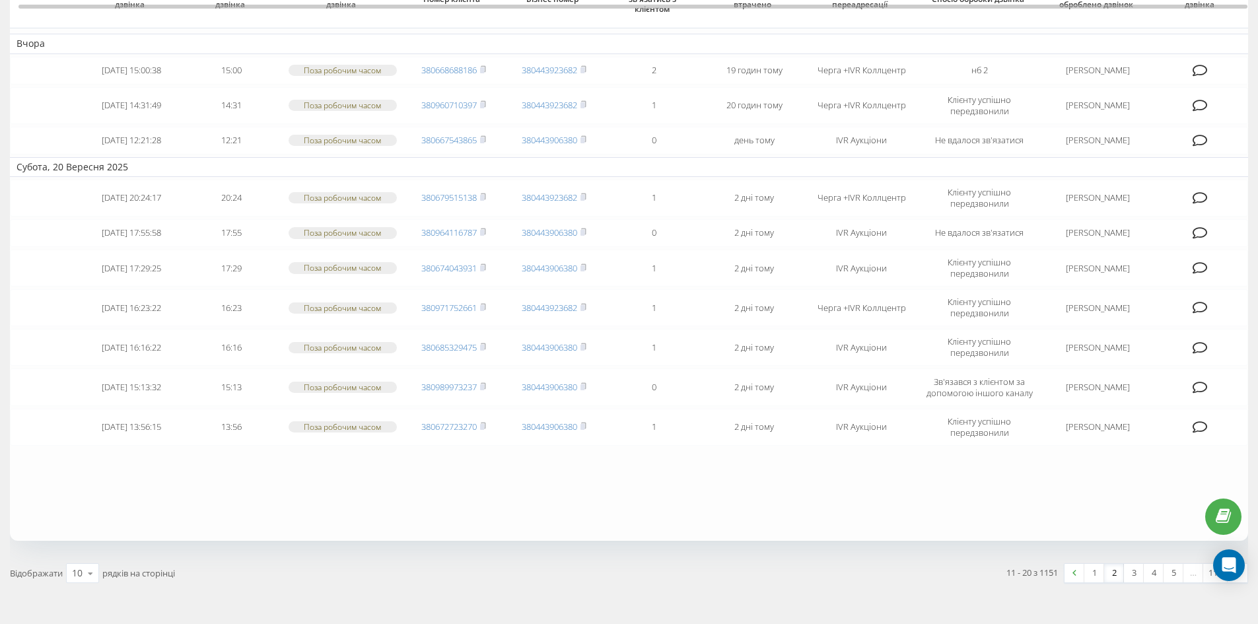
scroll to position [132, 0]
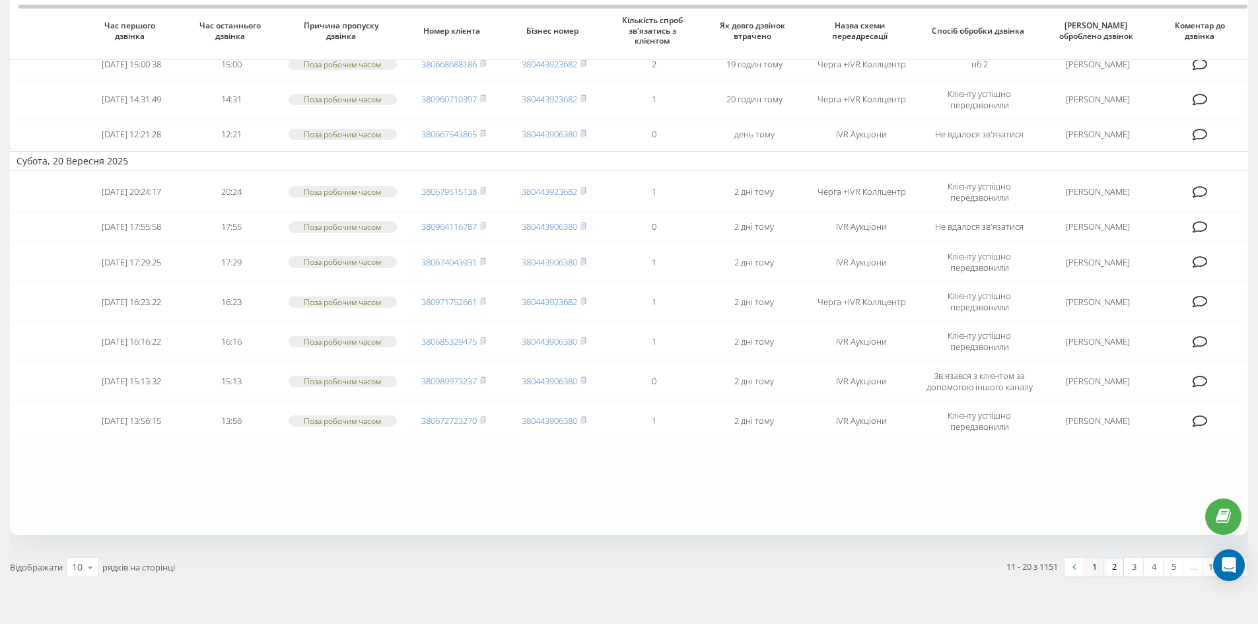
click at [1095, 571] on link "1" at bounding box center [1094, 567] width 20 height 18
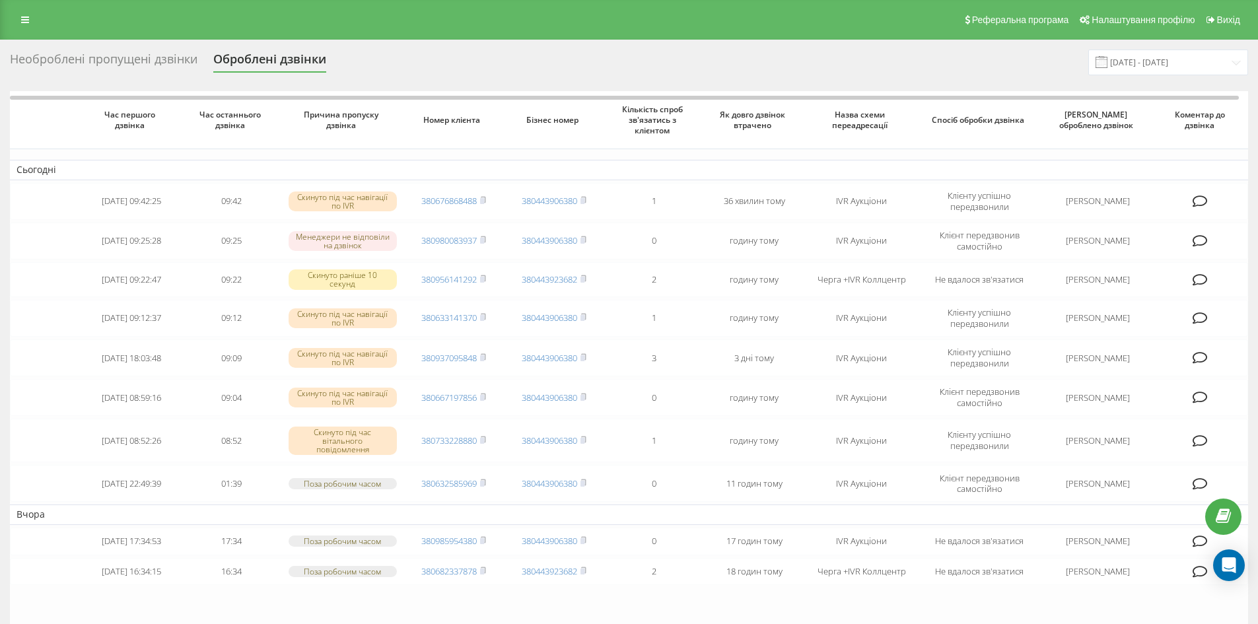
click at [127, 53] on div "Необроблені пропущені дзвінки" at bounding box center [104, 62] width 188 height 20
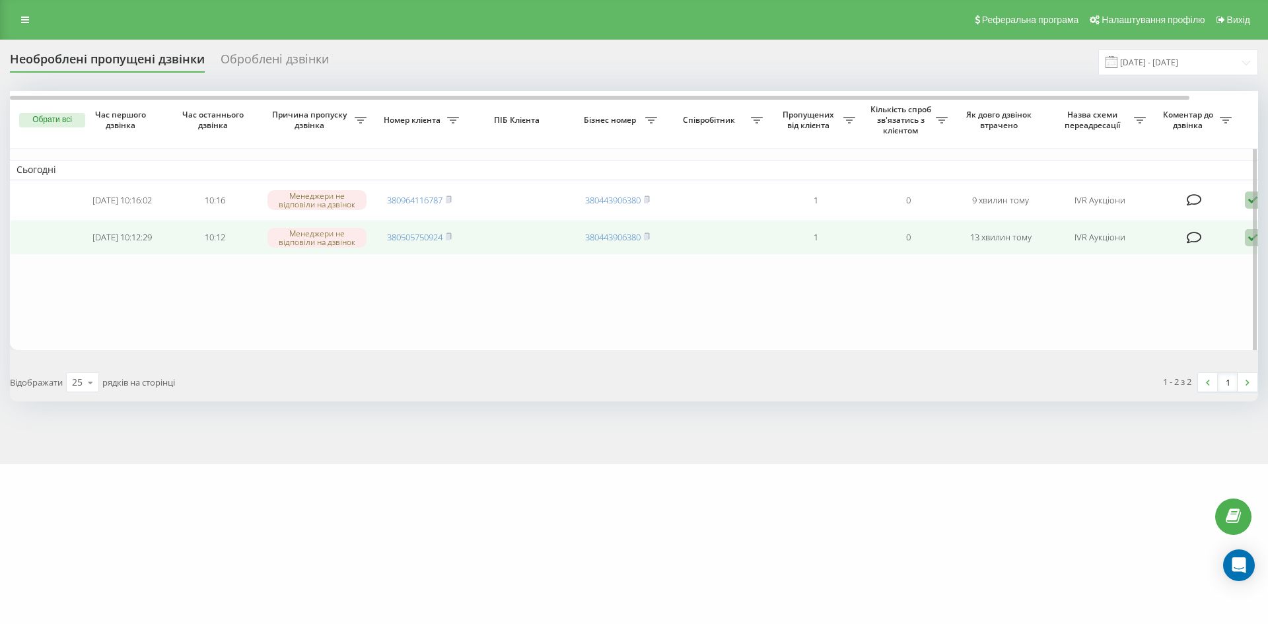
click at [1005, 244] on td "13 хвилин тому" at bounding box center [1000, 237] width 92 height 35
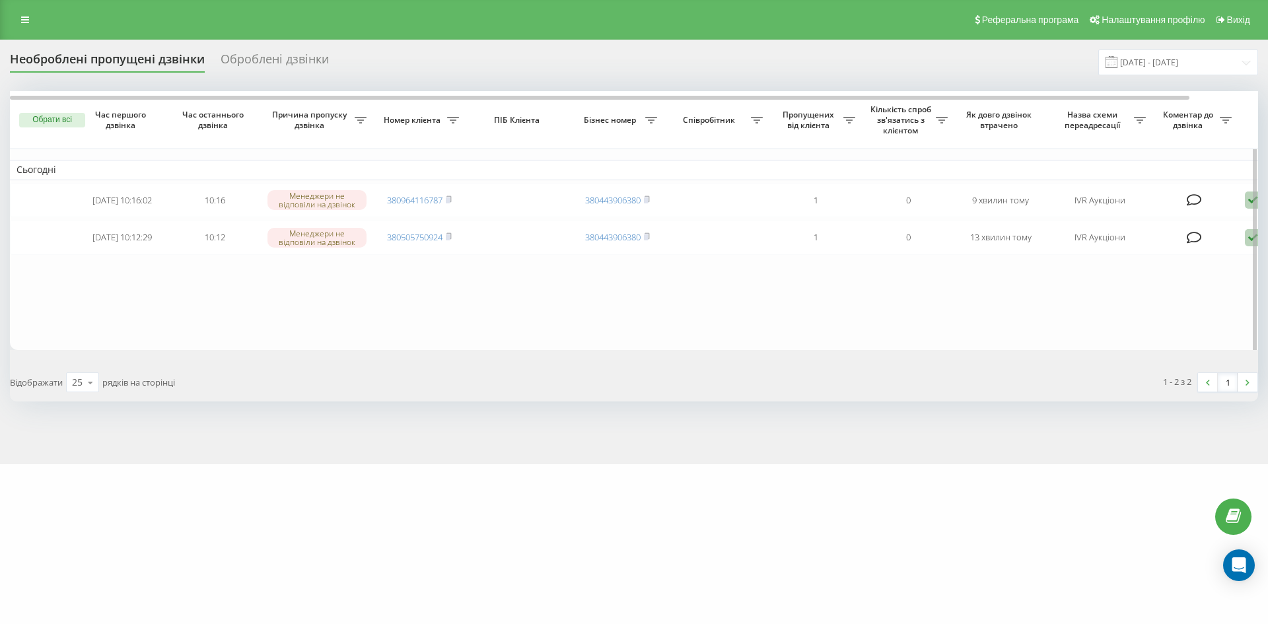
click at [561, 330] on table "Сьогодні 2025-09-22 10:16:02 10:16 Менеджери не відповіли на дзвінок 3809641167…" at bounding box center [670, 220] width 1321 height 259
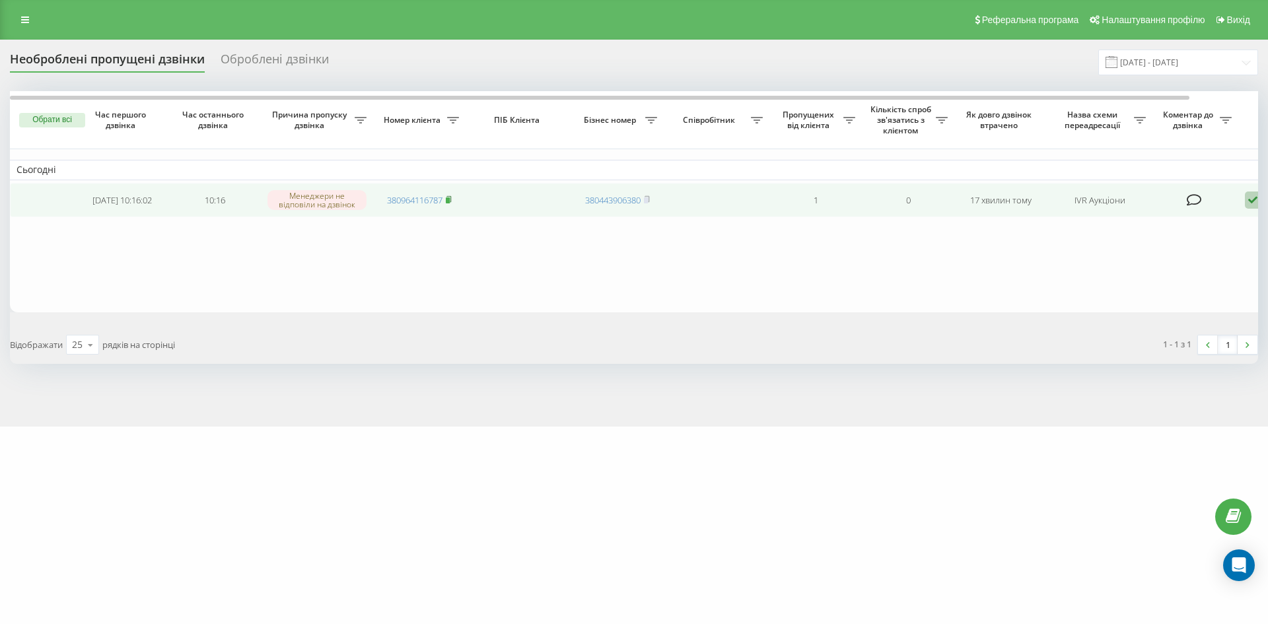
click at [452, 203] on icon at bounding box center [449, 199] width 6 height 8
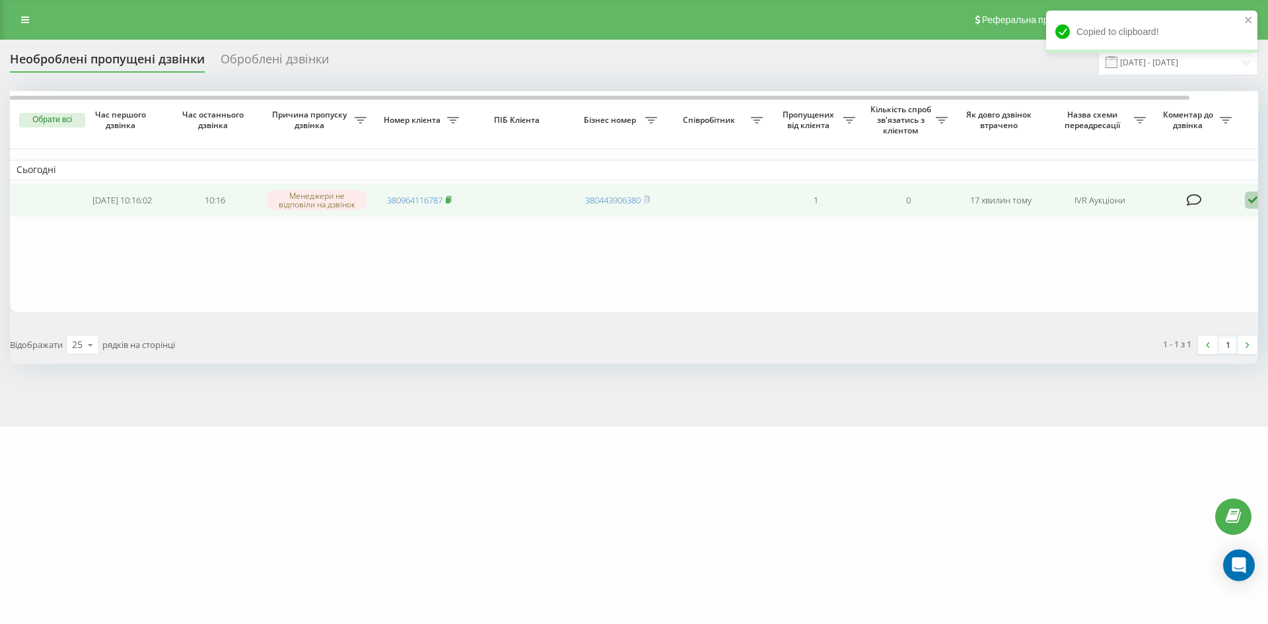
click at [449, 199] on rect at bounding box center [448, 200] width 4 height 6
click at [450, 202] on rect at bounding box center [448, 200] width 4 height 6
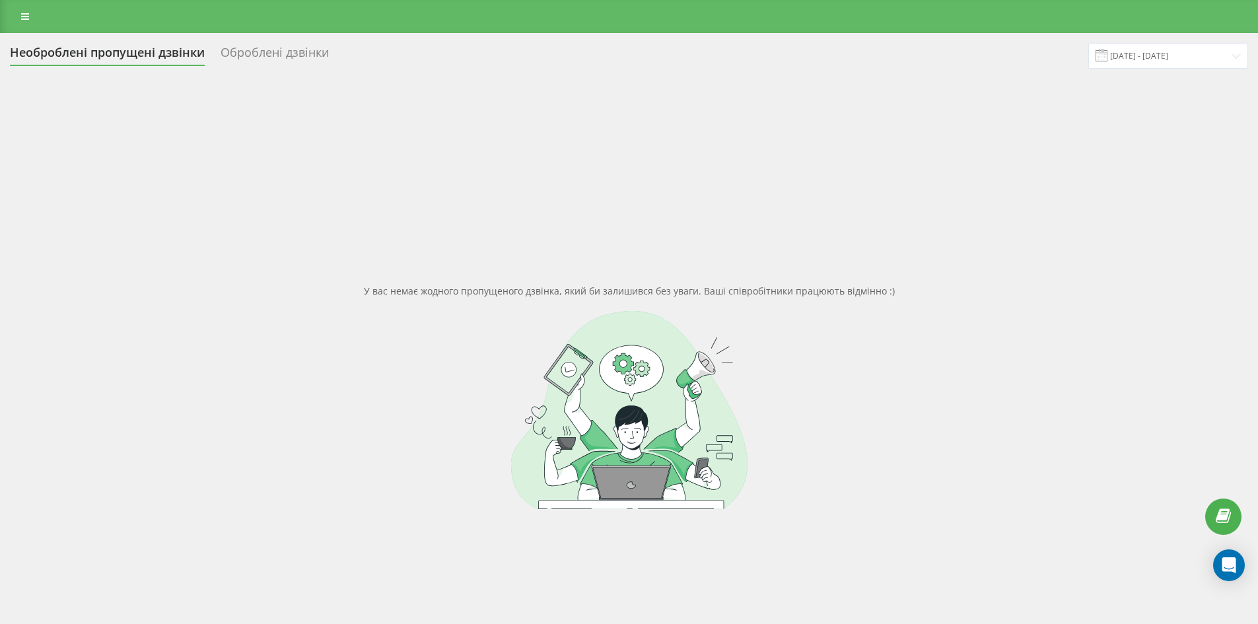
click at [294, 55] on div "Оброблені дзвінки" at bounding box center [275, 56] width 108 height 20
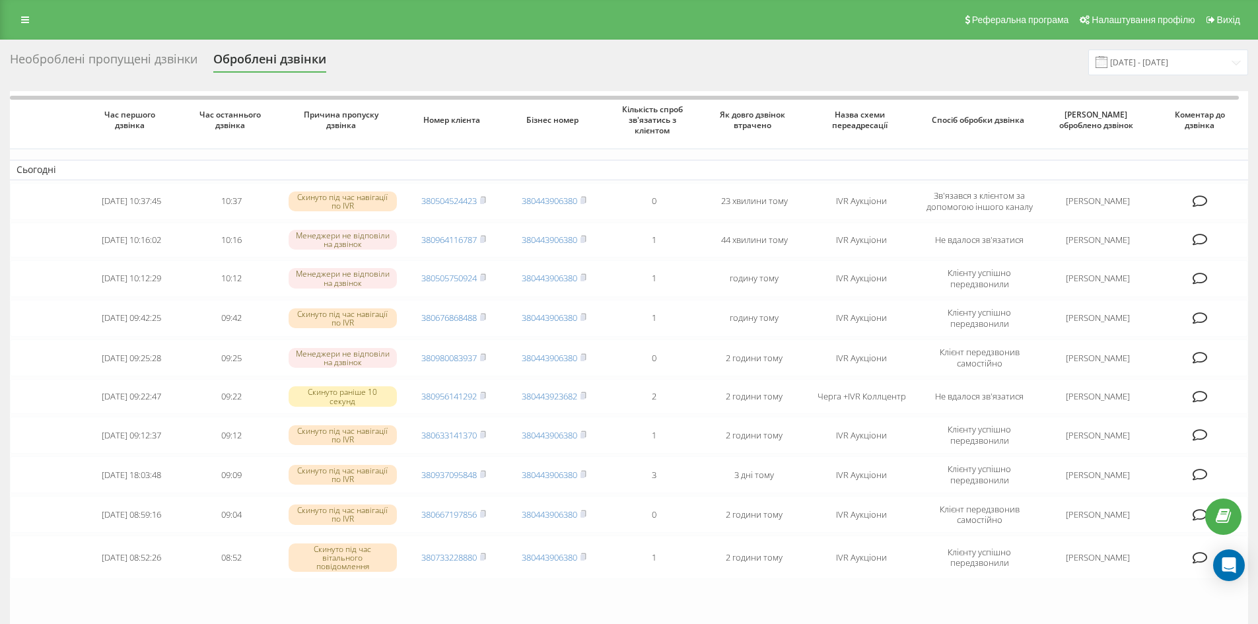
click at [92, 50] on div "Необроблені пропущені дзвінки Оброблені дзвінки 22.08.2025 - 22.09.2025" at bounding box center [629, 63] width 1238 height 26
click at [93, 56] on div "Необроблені пропущені дзвінки" at bounding box center [104, 62] width 188 height 20
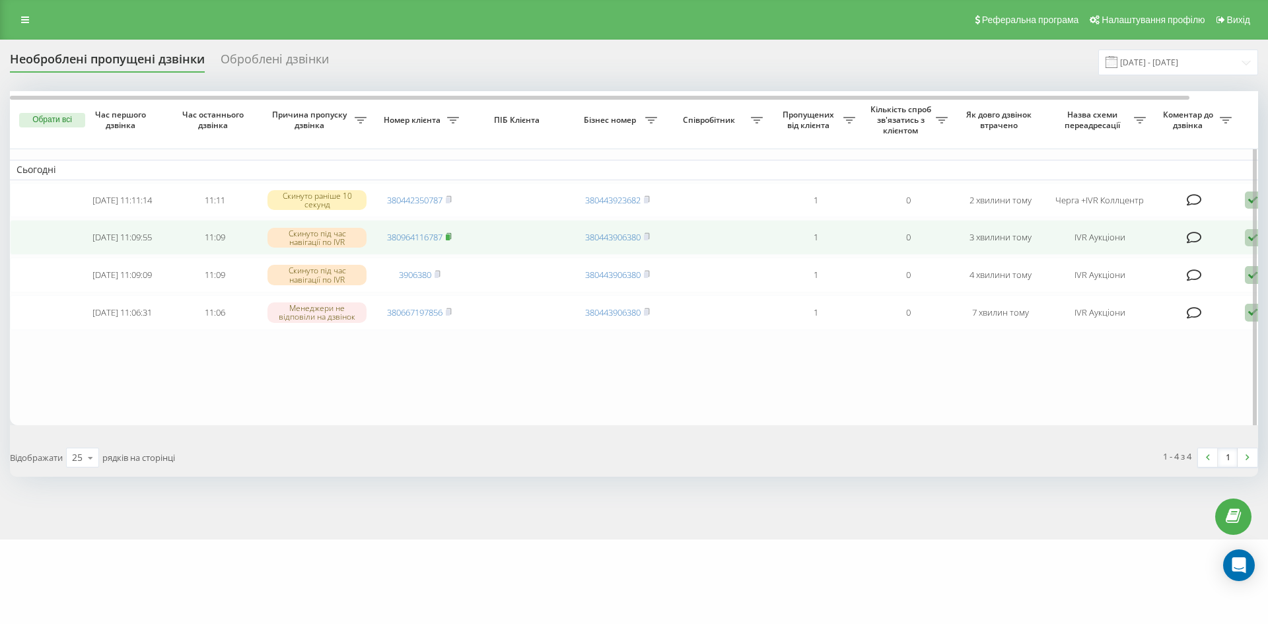
click at [450, 239] on rect at bounding box center [448, 237] width 4 height 6
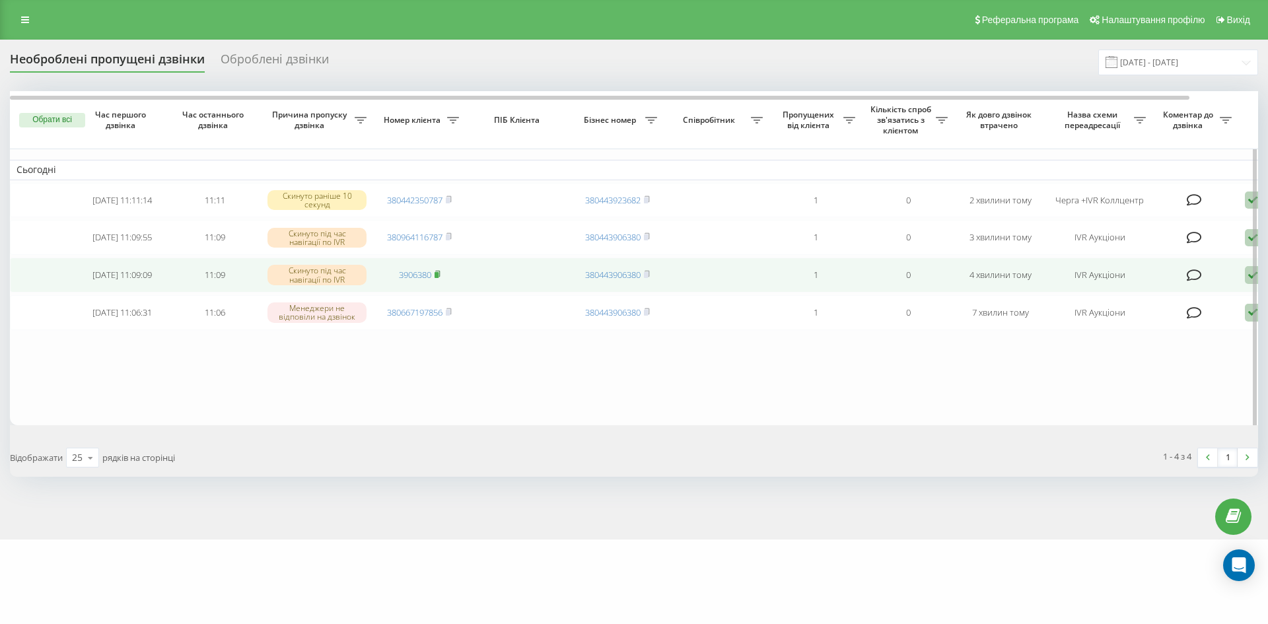
click at [438, 278] on rect at bounding box center [437, 275] width 4 height 6
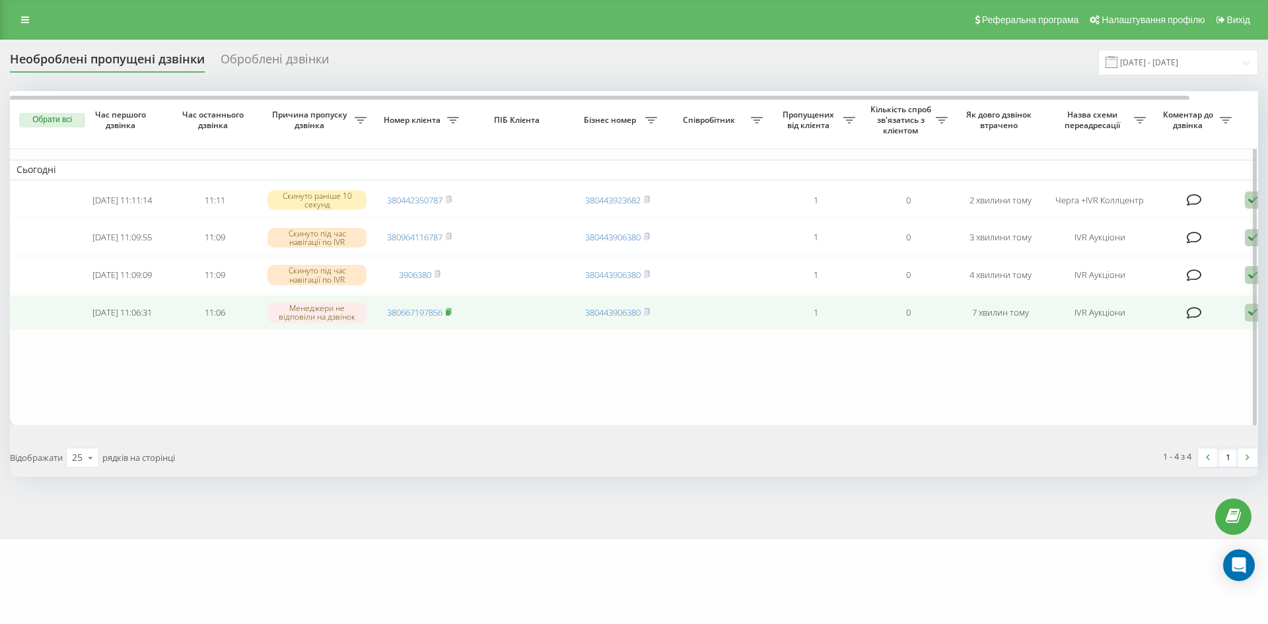
click at [448, 316] on rect at bounding box center [448, 313] width 4 height 6
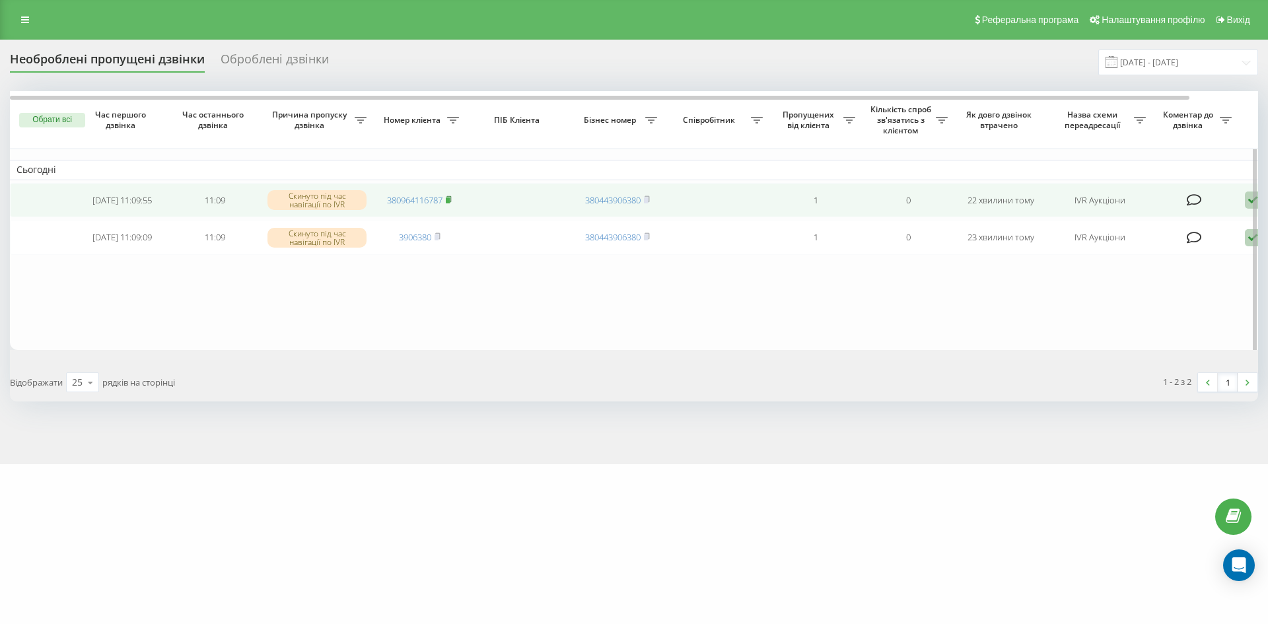
click at [452, 196] on icon at bounding box center [449, 199] width 6 height 8
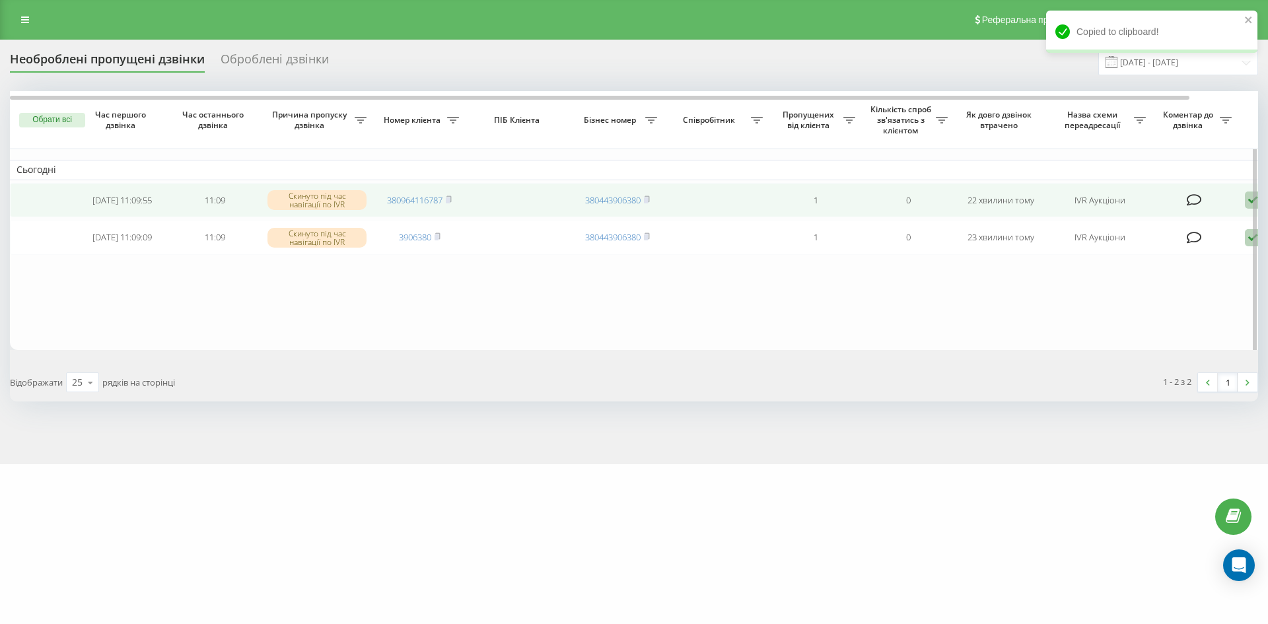
click at [454, 197] on td "380964116787" at bounding box center [419, 200] width 92 height 35
click at [452, 203] on icon at bounding box center [449, 199] width 6 height 8
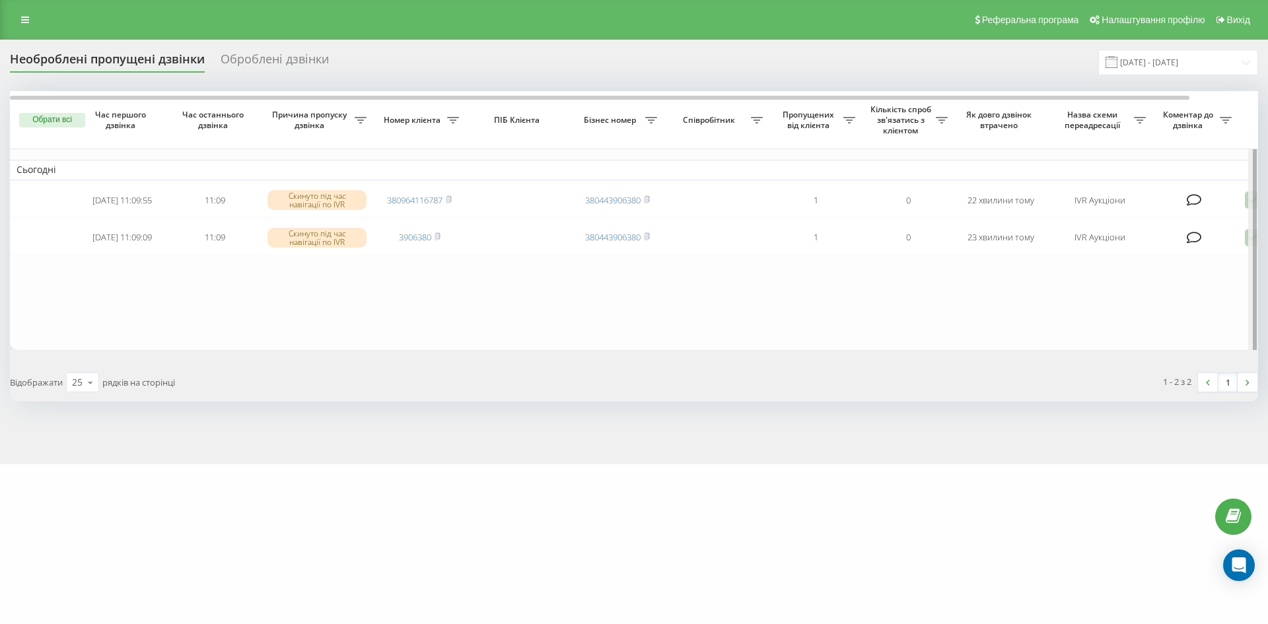
click at [1249, 201] on div at bounding box center [1253, 222] width 10 height 263
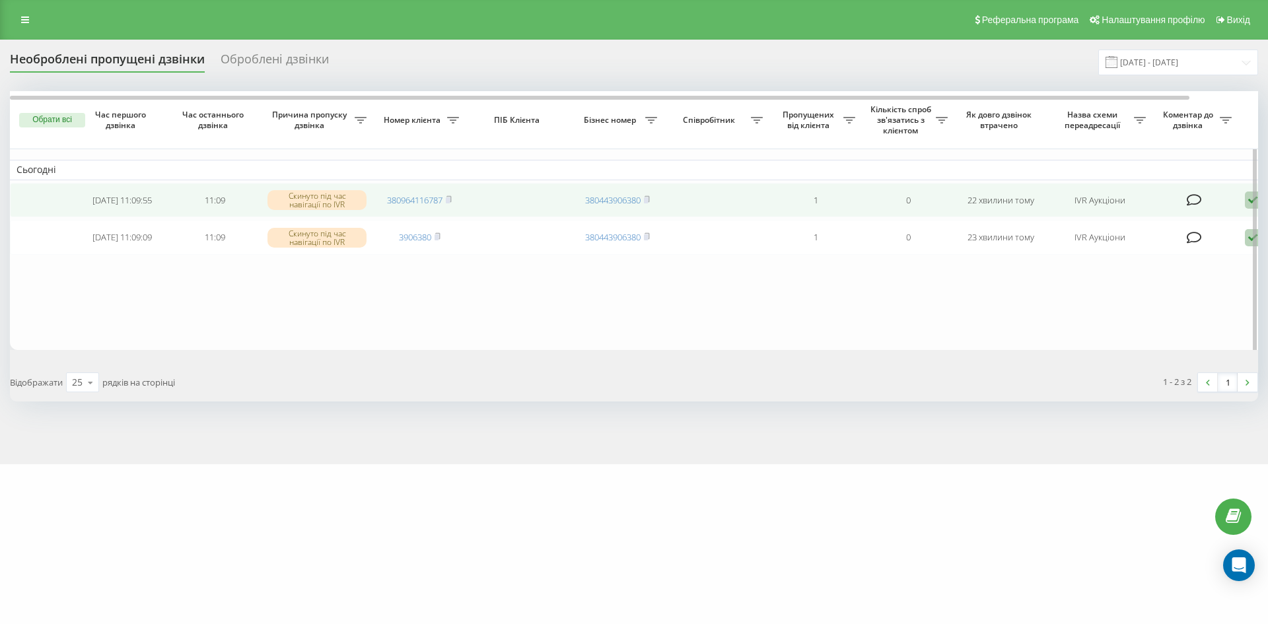
click at [1244, 203] on td "Обробити Не вдалося зв'язатися Зв'язався з клієнтом за допомогою іншого каналу …" at bounding box center [1284, 200] width 92 height 35
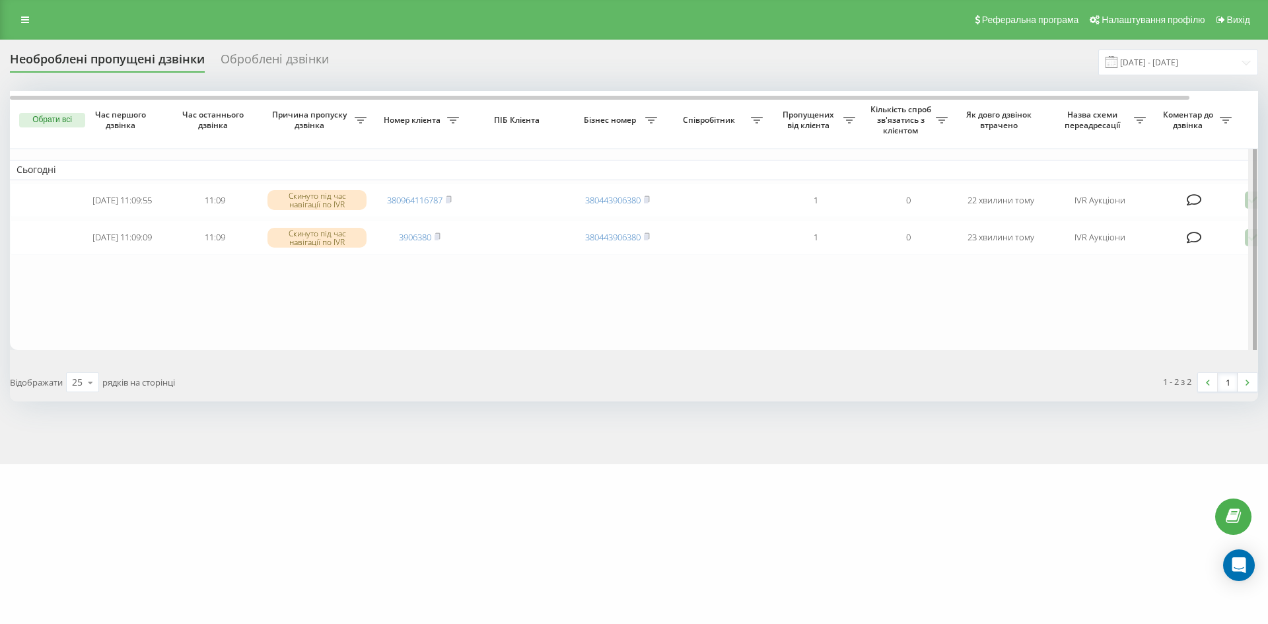
click at [1249, 203] on div at bounding box center [1253, 222] width 10 height 263
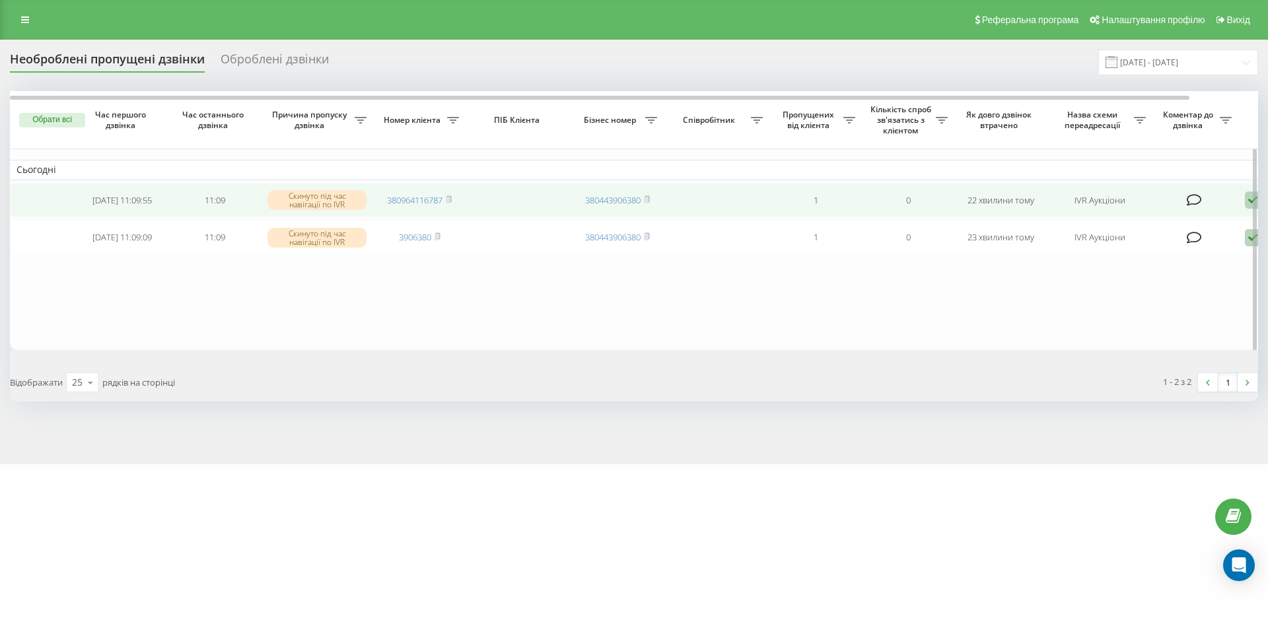
click at [1245, 203] on icon at bounding box center [1253, 201] width 16 height 18
click at [1149, 226] on span "Не вдалося зв'язатися" at bounding box center [1134, 221] width 101 height 13
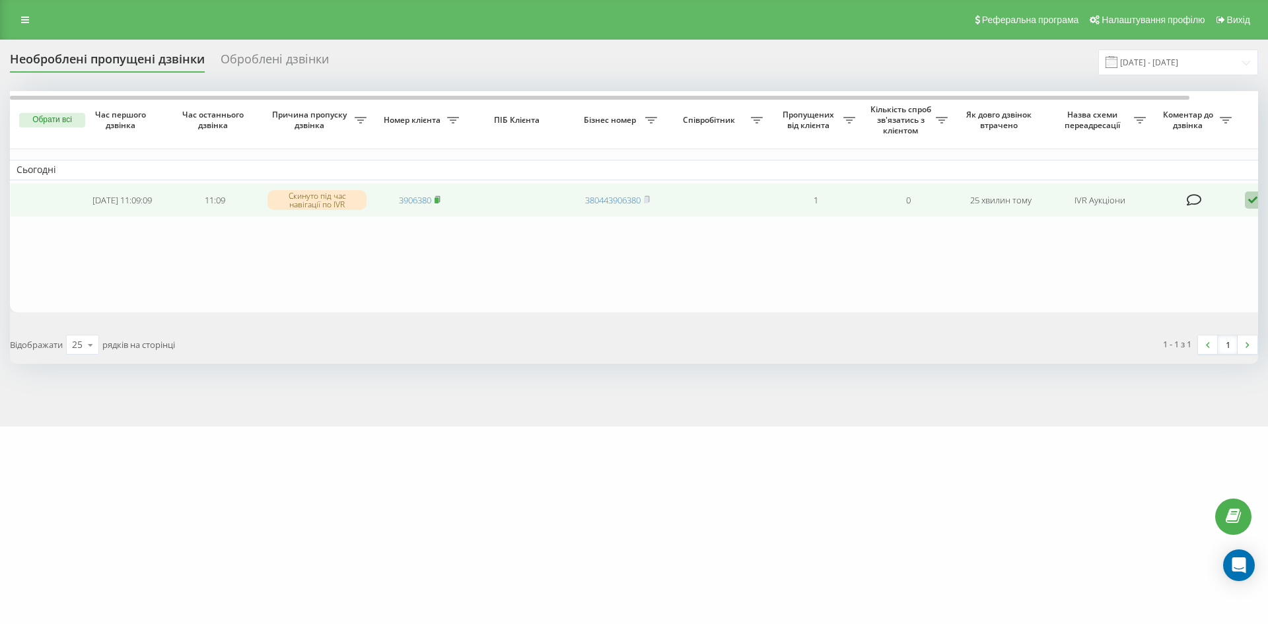
click at [438, 201] on rect at bounding box center [437, 200] width 4 height 6
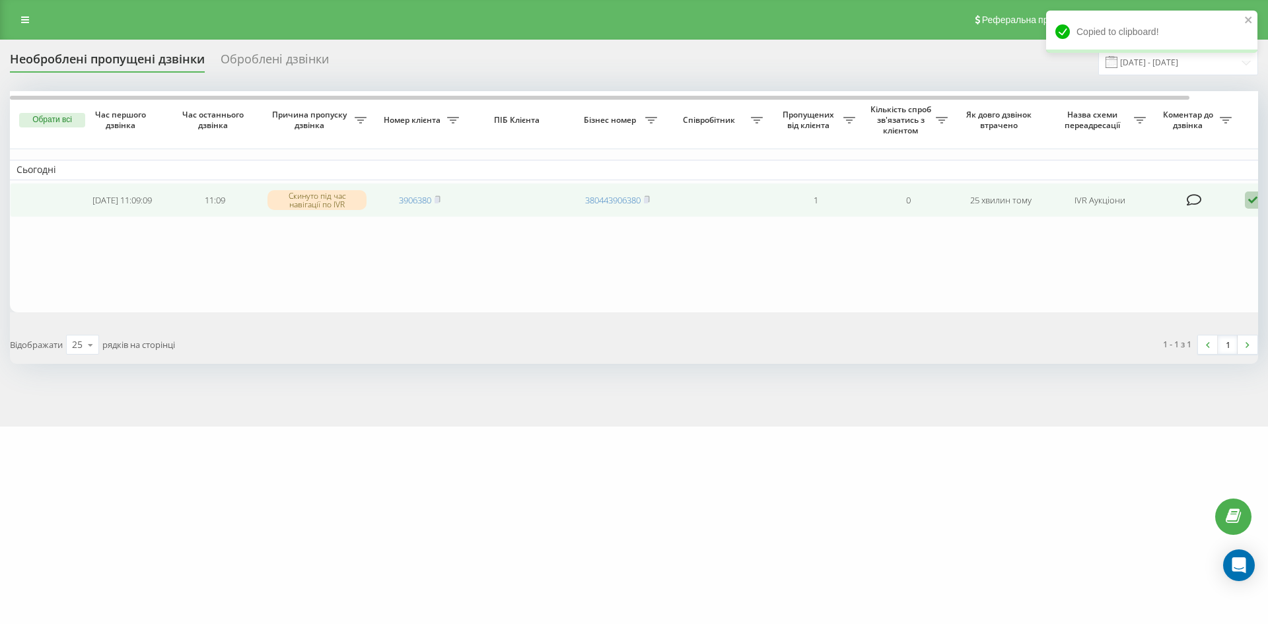
click at [1250, 204] on icon at bounding box center [1253, 201] width 16 height 18
click at [1193, 228] on div "Не вдалося зв'язатися" at bounding box center [1196, 221] width 247 height 24
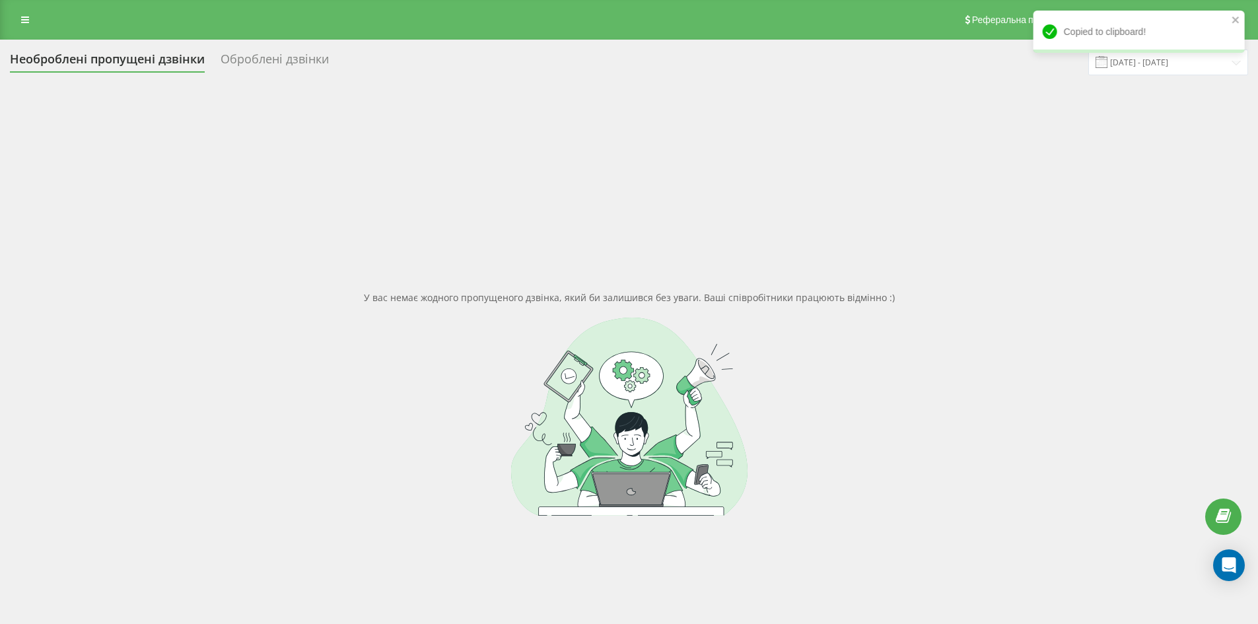
click at [285, 56] on div "Оброблені дзвінки" at bounding box center [275, 62] width 108 height 20
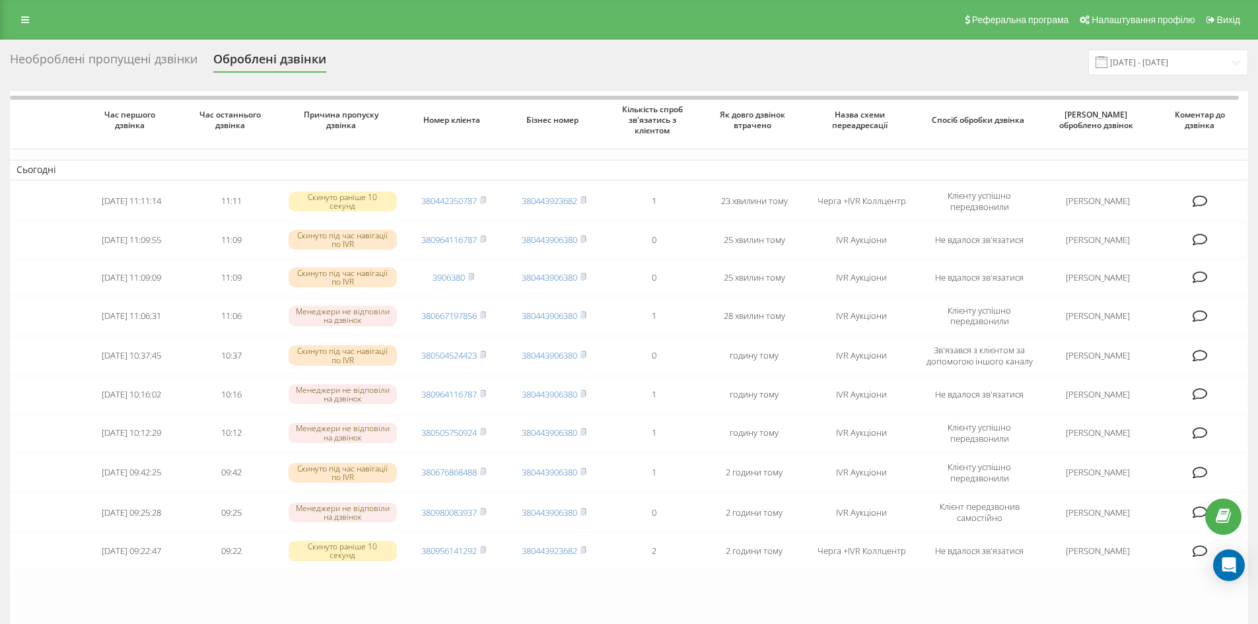
click at [94, 66] on div "Необроблені пропущені дзвінки" at bounding box center [104, 62] width 188 height 20
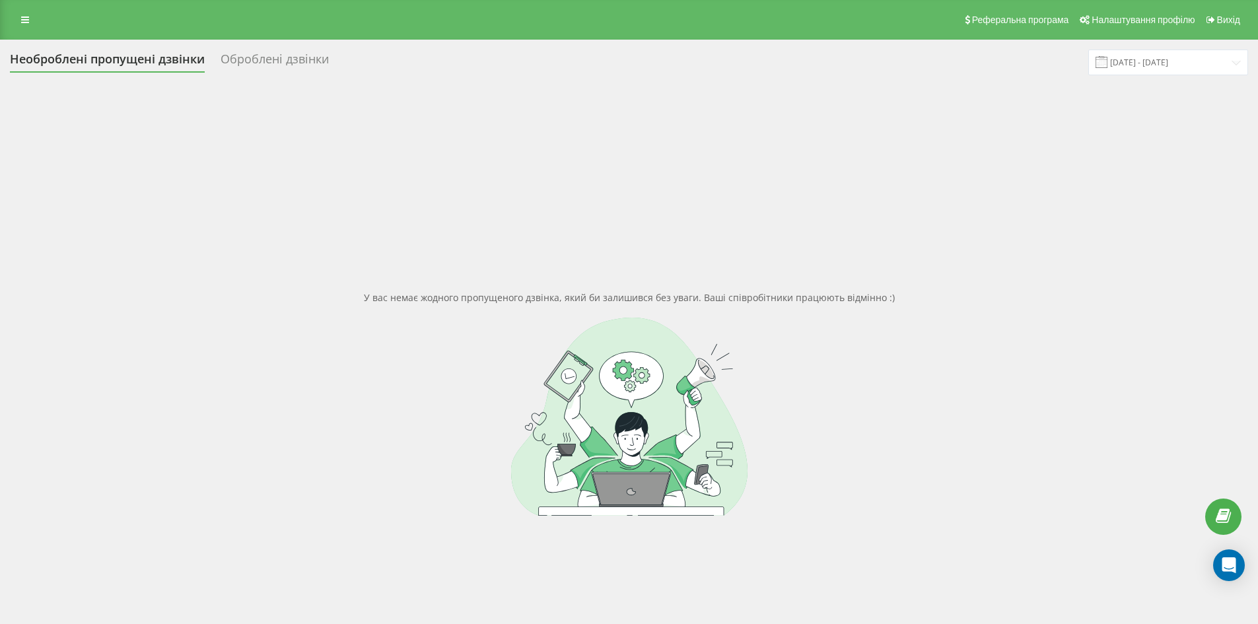
click at [293, 55] on div "Оброблені дзвінки" at bounding box center [275, 62] width 108 height 20
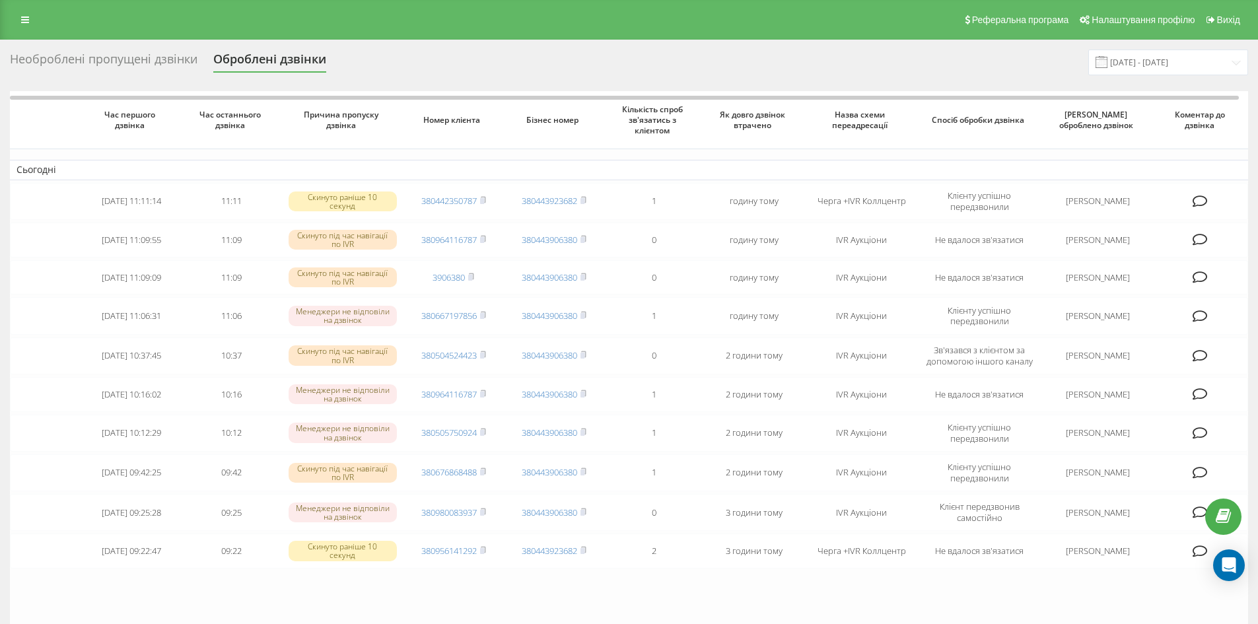
click at [151, 55] on div "Необроблені пропущені дзвінки" at bounding box center [104, 62] width 188 height 20
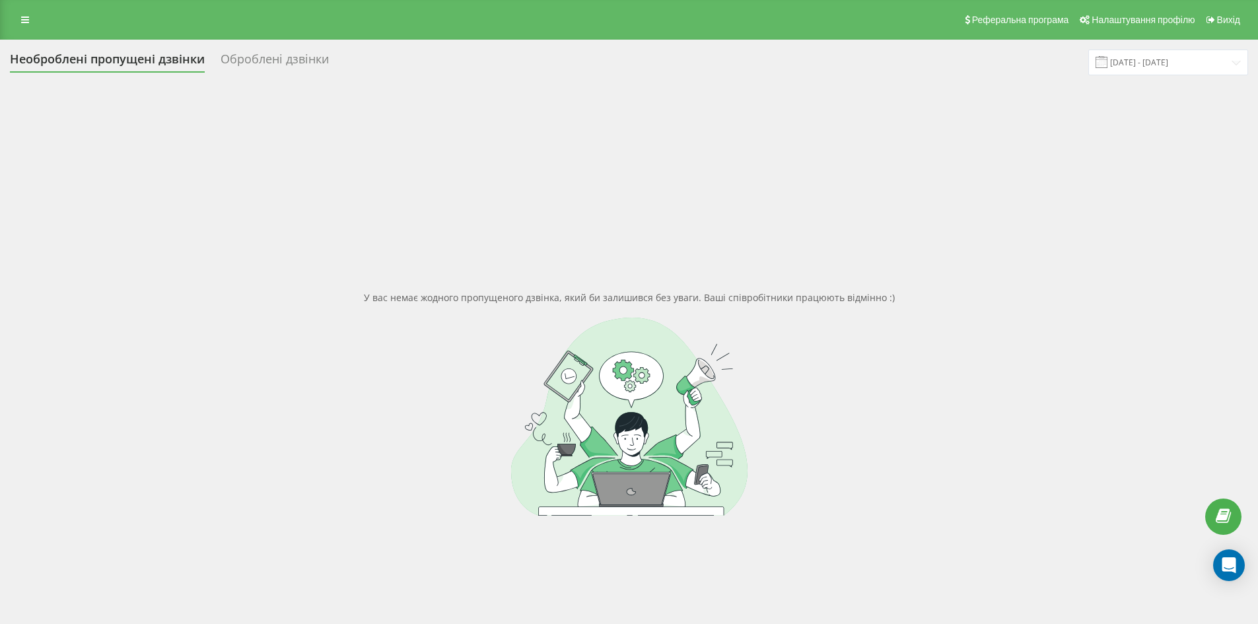
click at [286, 63] on div "Оброблені дзвінки" at bounding box center [275, 62] width 108 height 20
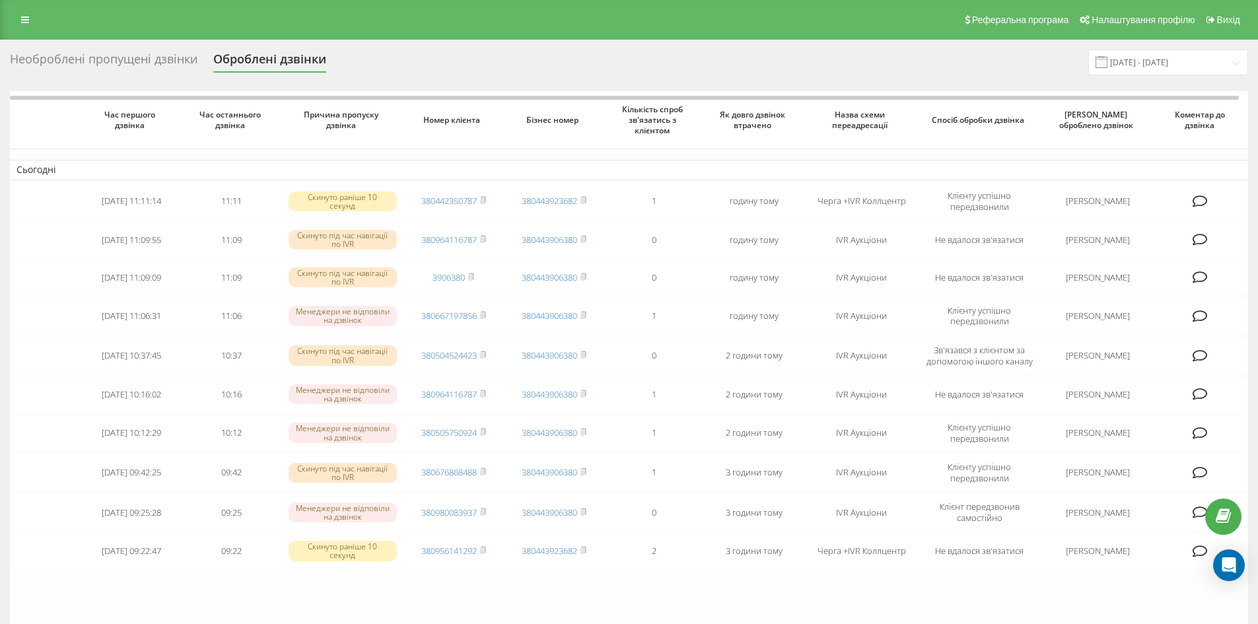
click at [129, 61] on div "Необроблені пропущені дзвінки" at bounding box center [104, 62] width 188 height 20
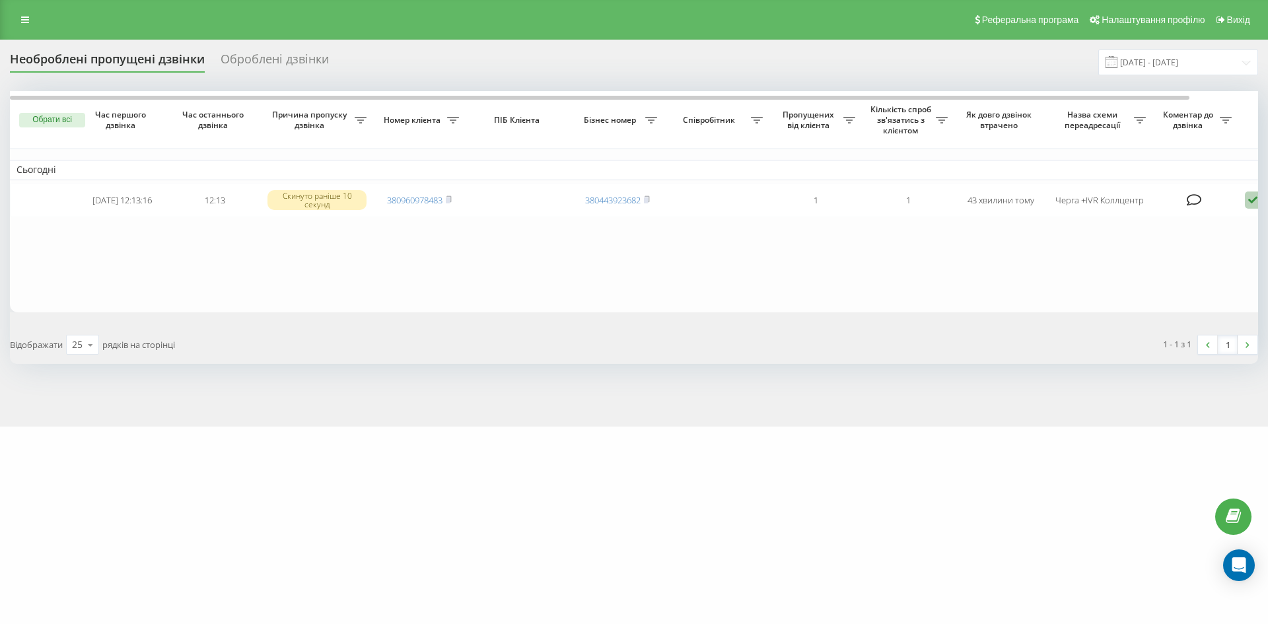
click at [279, 60] on div "Оброблені дзвінки" at bounding box center [275, 62] width 108 height 20
